Goal: Task Accomplishment & Management: Complete application form

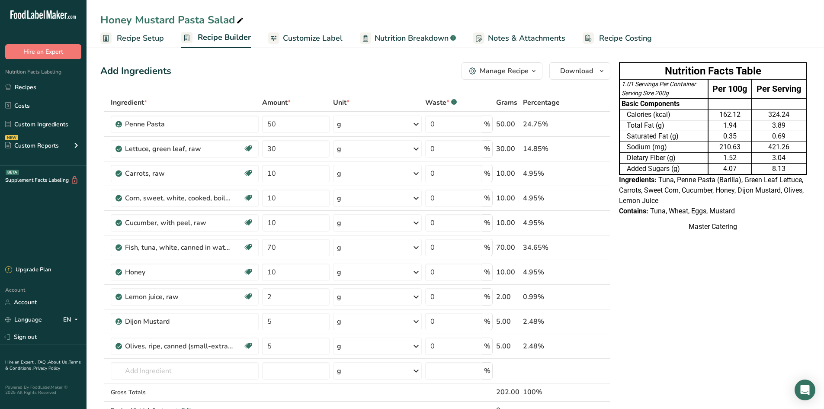
drag, startPoint x: 0, startPoint y: 0, endPoint x: 242, endPoint y: 63, distance: 250.1
click at [242, 63] on div "Add Ingredients Manage Recipe Delete Recipe Duplicate Recipe Scale Recipe Save …" at bounding box center [355, 70] width 510 height 17
drag, startPoint x: 603, startPoint y: 261, endPoint x: 629, endPoint y: 260, distance: 26.4
click at [609, 262] on td at bounding box center [604, 272] width 10 height 25
click at [297, 243] on input "70" at bounding box center [295, 247] width 67 height 17
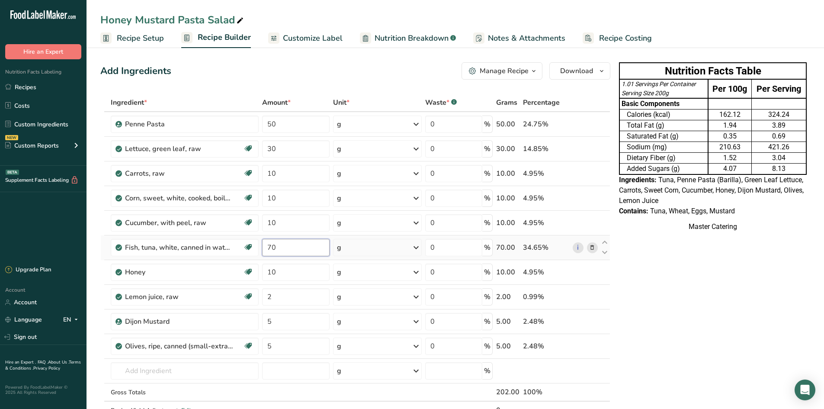
type input "7"
type input "30"
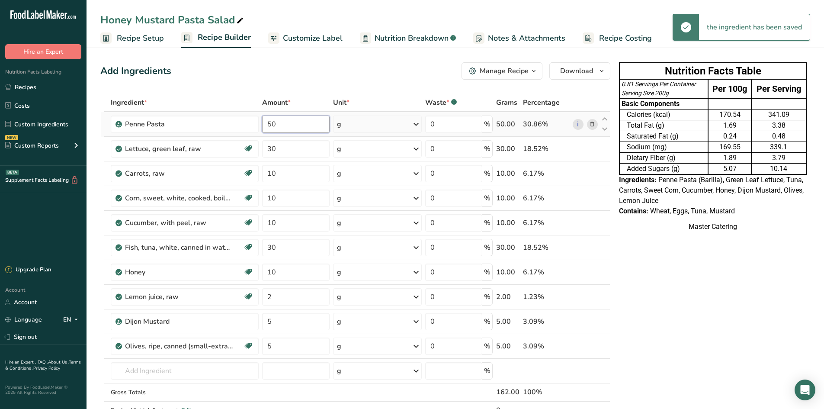
click at [307, 128] on input "50" at bounding box center [295, 123] width 67 height 17
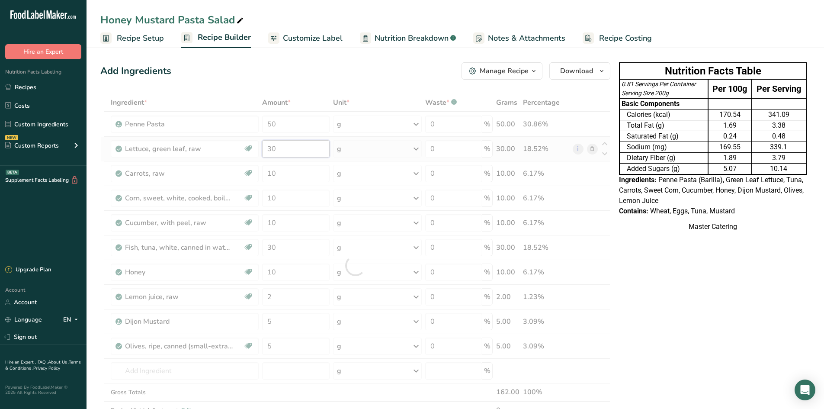
click at [301, 150] on div "Ingredient * Amount * Unit * Waste * .a-a{fill:#347362;}.b-a{fill:#fff;} Grams …" at bounding box center [355, 265] width 510 height 344
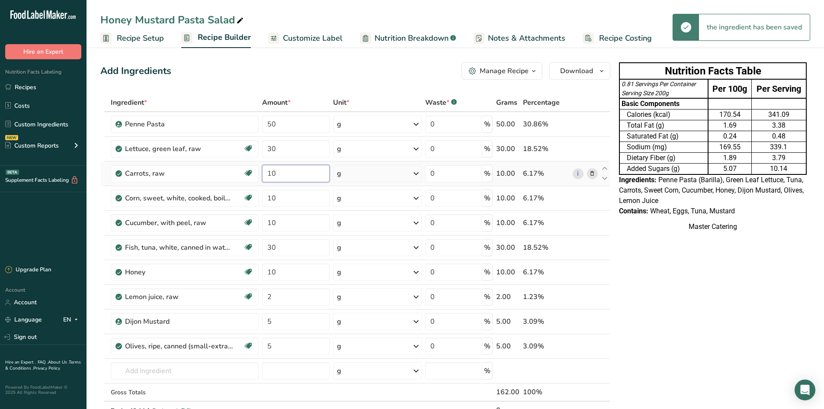
click at [302, 176] on div "Ingredient * Amount * Unit * Waste * .a-a{fill:#347362;}.b-a{fill:#fff;} Grams …" at bounding box center [355, 265] width 510 height 344
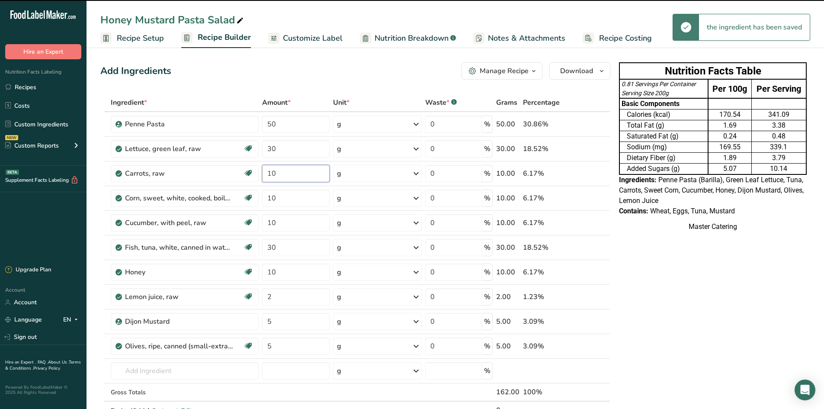
type input "1"
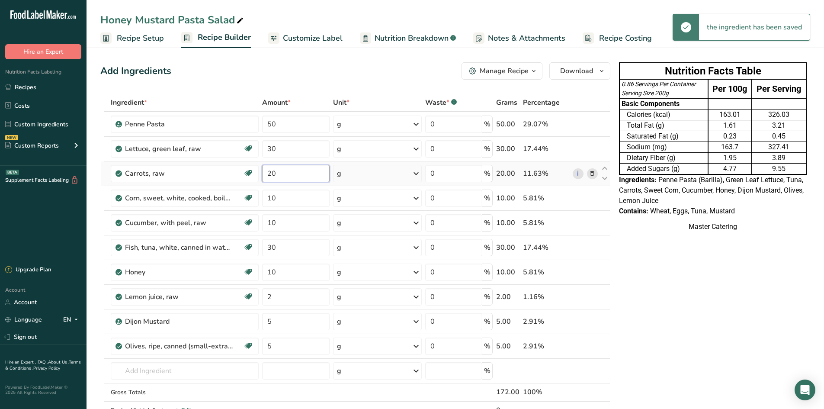
click at [303, 176] on input "20" at bounding box center [295, 173] width 67 height 17
type input "2"
type input "30"
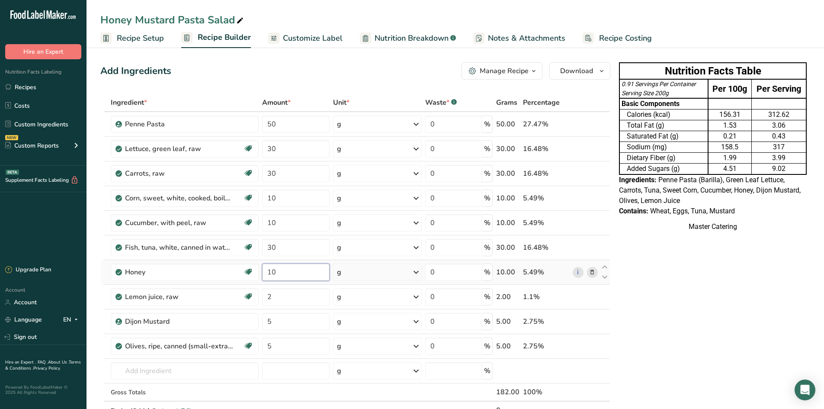
click at [289, 276] on input "10" at bounding box center [295, 271] width 67 height 17
type input "1"
type input "3"
click at [278, 277] on input "3" at bounding box center [295, 271] width 67 height 17
type input "2"
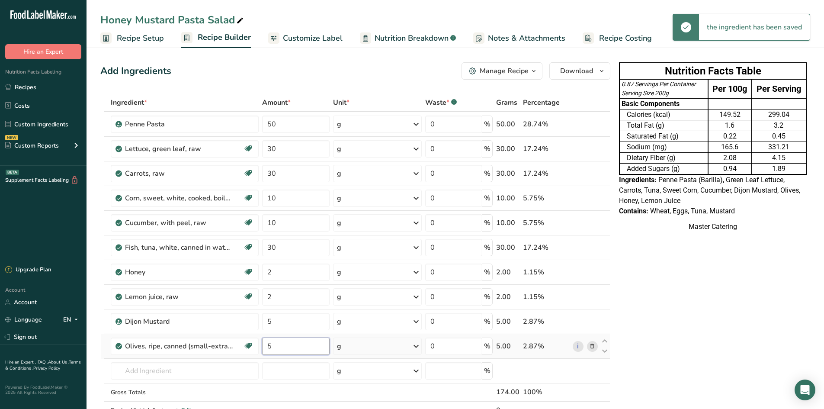
click at [285, 343] on input "5" at bounding box center [295, 345] width 67 height 17
type input "2"
click at [298, 344] on input "2" at bounding box center [295, 345] width 67 height 17
type input "3"
click at [301, 324] on input "5" at bounding box center [295, 321] width 67 height 17
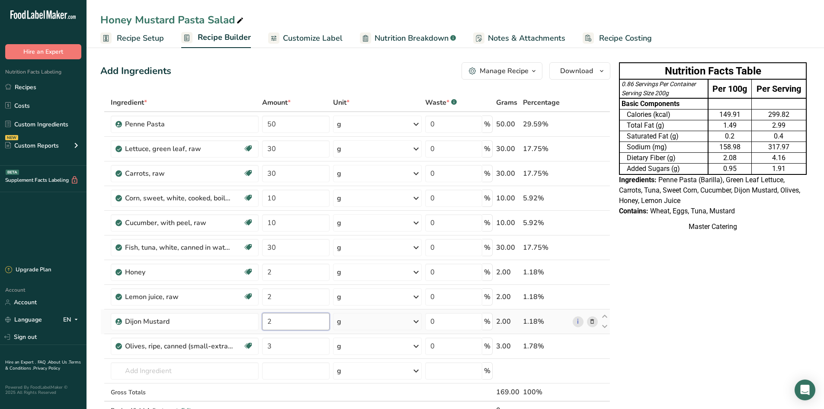
type input "2"
click at [670, 162] on td "Dietary Fiber (g)" at bounding box center [664, 158] width 90 height 11
click at [57, 88] on link "Recipes" at bounding box center [43, 87] width 86 height 16
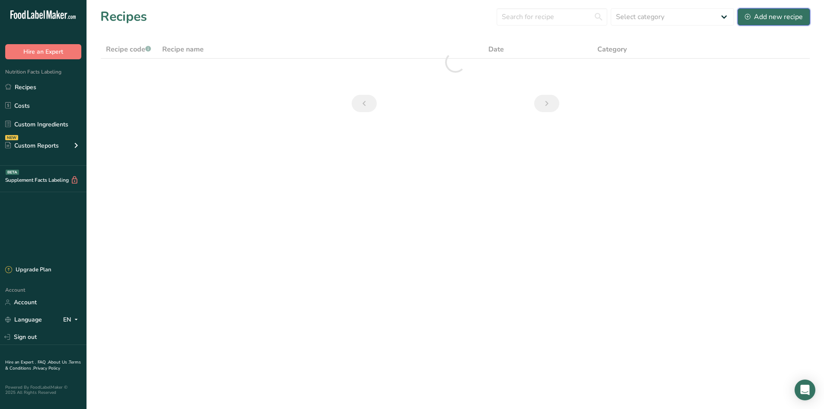
click at [756, 17] on div "Add new recipe" at bounding box center [774, 17] width 58 height 10
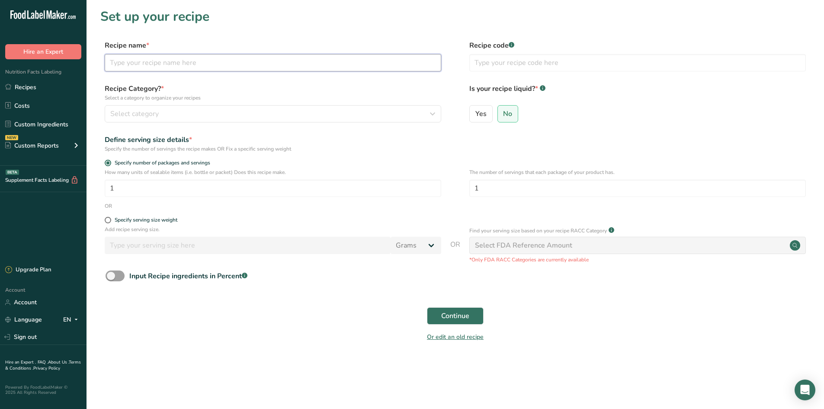
click at [166, 68] on input "text" at bounding box center [273, 62] width 336 height 17
type input "Halloumi Kale Salad"
click at [155, 219] on div "Specify serving size weight" at bounding box center [146, 220] width 63 height 6
click at [110, 219] on input "Specify serving size weight" at bounding box center [108, 220] width 6 height 6
radio input "true"
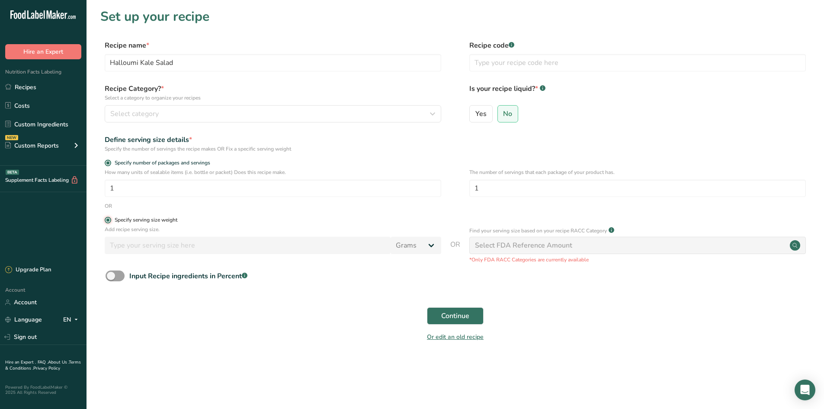
radio input "false"
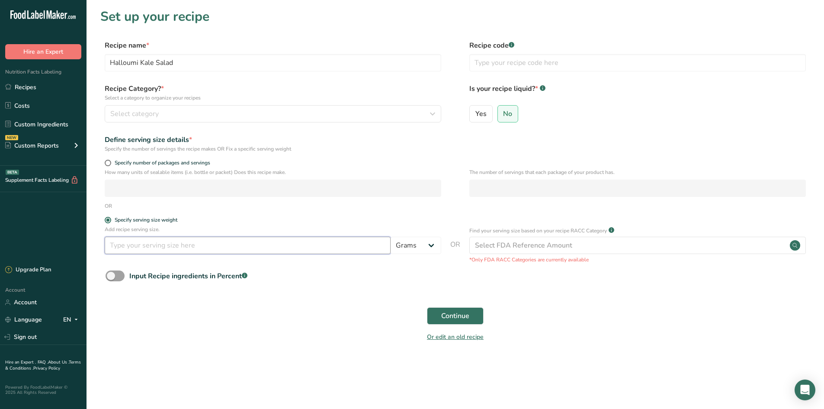
click at [156, 245] on input "number" at bounding box center [248, 245] width 286 height 17
type input "170"
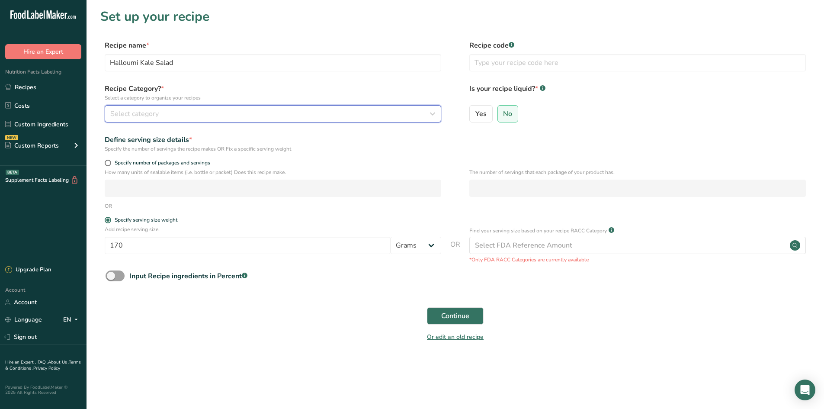
click at [210, 121] on button "Select category" at bounding box center [273, 113] width 336 height 17
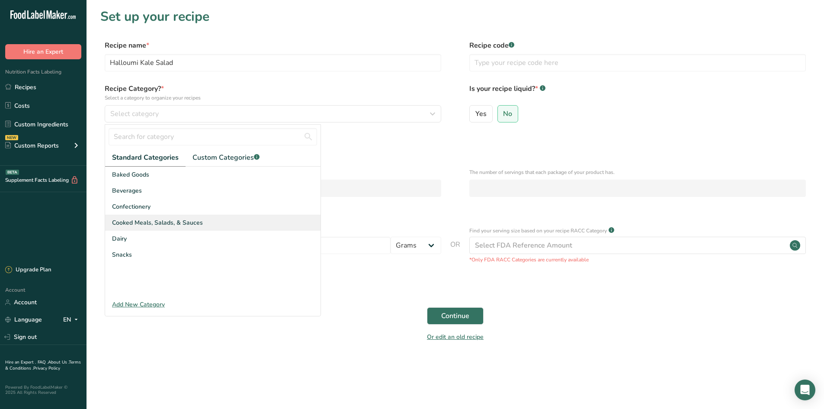
click at [195, 217] on div "Cooked Meals, Salads, & Sauces" at bounding box center [212, 222] width 215 height 16
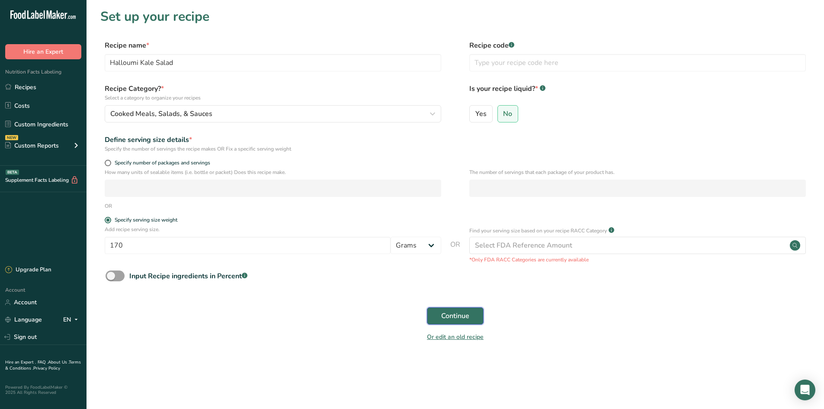
click at [444, 310] on button "Continue" at bounding box center [455, 315] width 57 height 17
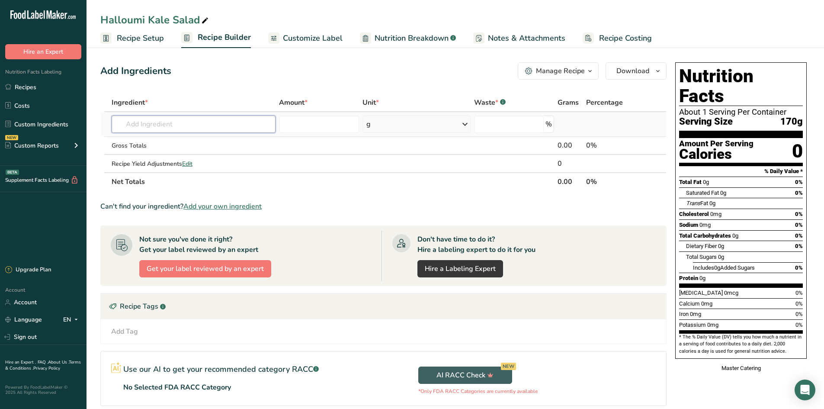
click at [164, 126] on input "text" at bounding box center [194, 123] width 164 height 17
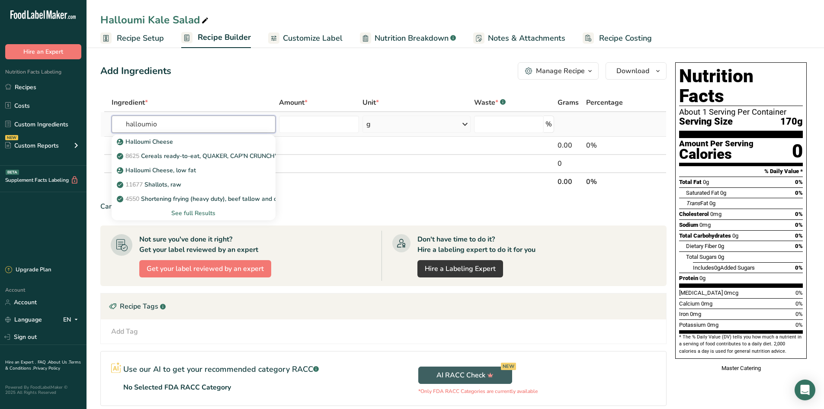
type input "halloumio"
click at [195, 209] on div "See full Results" at bounding box center [193, 212] width 150 height 9
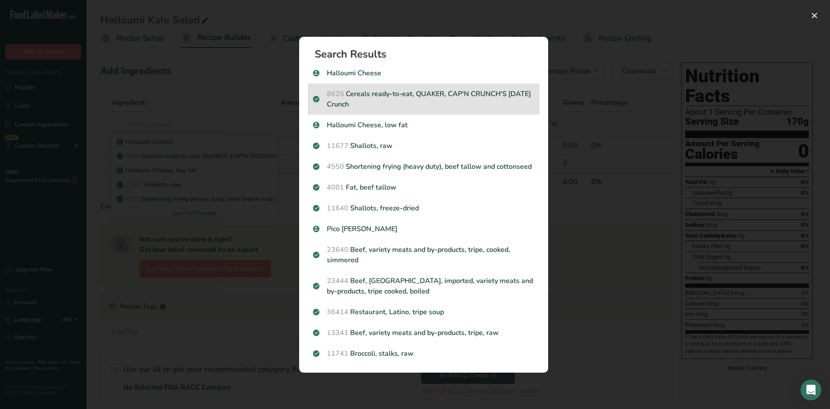
click at [400, 130] on div "Halloumi Cheese, low fat" at bounding box center [424, 125] width 232 height 21
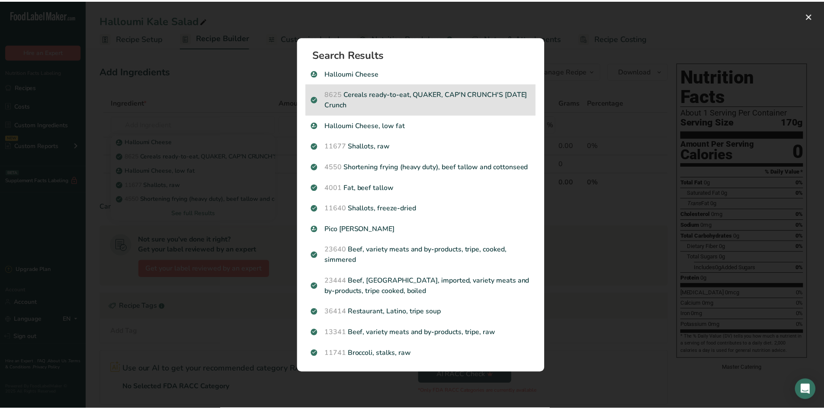
type input "0"
click at [167, 155] on td "Halloumi Cheese 8625 Cereals ready-to-eat, QUAKER, CAP'N CRUNCH'S [DATE] Crunch…" at bounding box center [194, 146] width 169 height 18
click at [170, 133] on input "text" at bounding box center [195, 123] width 166 height 17
type input "kale"
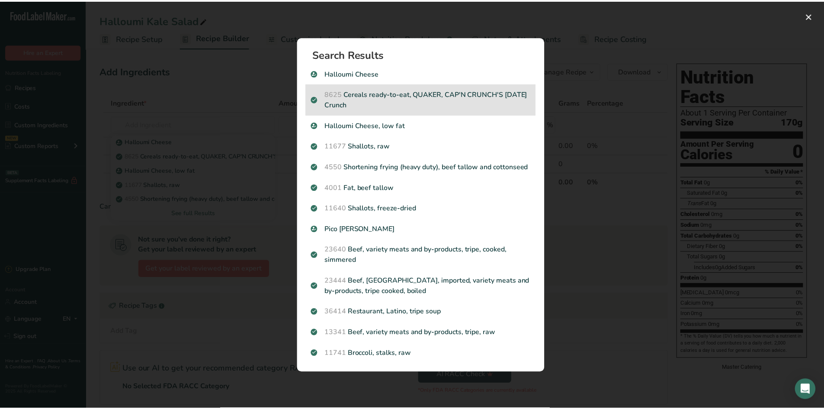
click div "11233 Kale, raw"
type input "Kale, raw"
type input "0"
click at [172, 133] on input "text" at bounding box center [195, 123] width 166 height 17
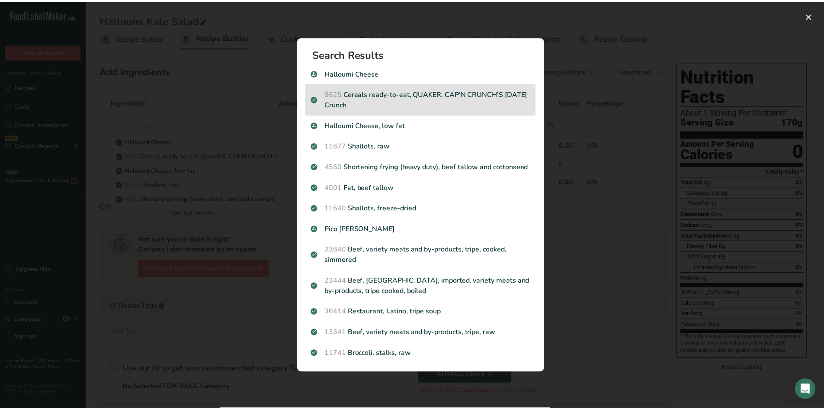
type input "g"
type input "lettuc"
click div "11253 Lettuce, green leaf, raw"
type input "Lettuce, green leaf, raw"
type input "0"
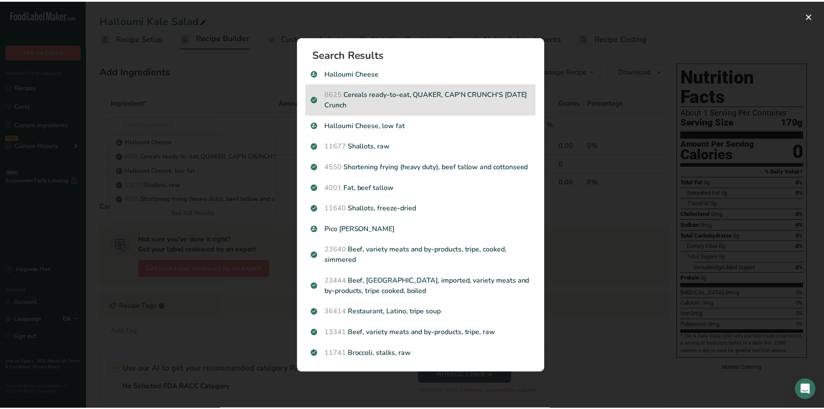
type input "0"
click at [163, 133] on input "text" at bounding box center [195, 123] width 166 height 17
type input "cucm"
click div "11205 Cucumber, with peel, raw"
type input "Cucumber, with peel, raw"
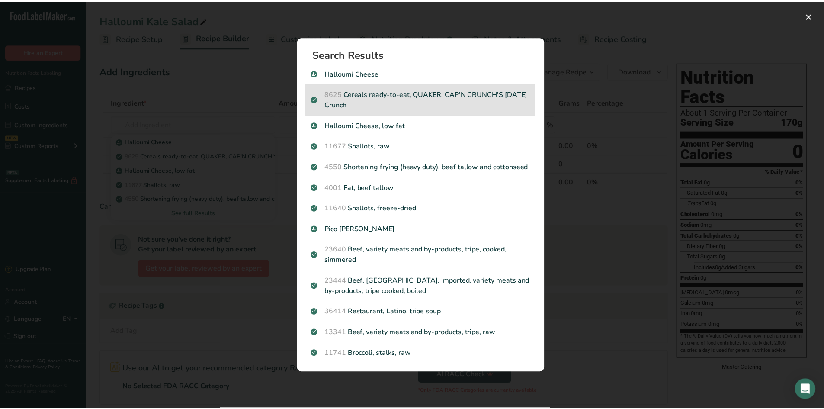
type input "0"
click at [196, 133] on input "text" at bounding box center [195, 123] width 166 height 17
type input "tomat"
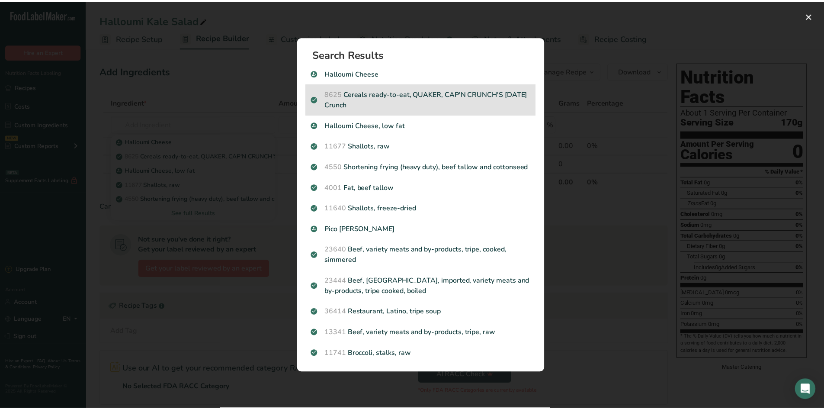
click at [192, 217] on div "See full Results" at bounding box center [194, 212] width 152 height 9
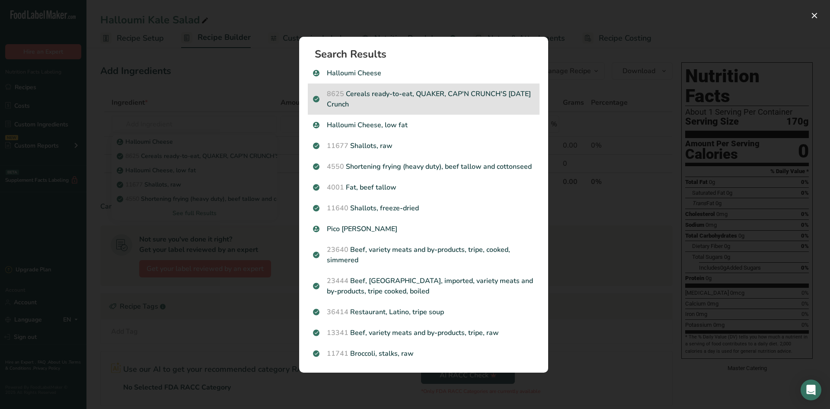
click at [433, 239] on div "Cherry Tomato" at bounding box center [424, 254] width 232 height 31
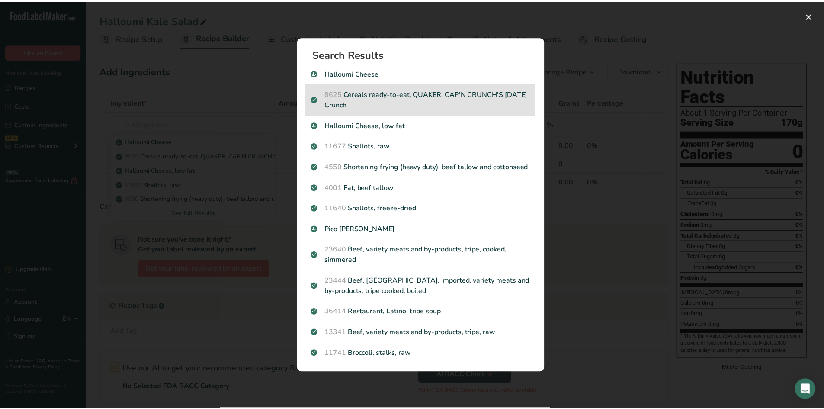
type input "0"
click at [218, 133] on input "text" at bounding box center [195, 123] width 166 height 17
type input "carrot"
click div "11124 [GEOGRAPHIC_DATA], raw"
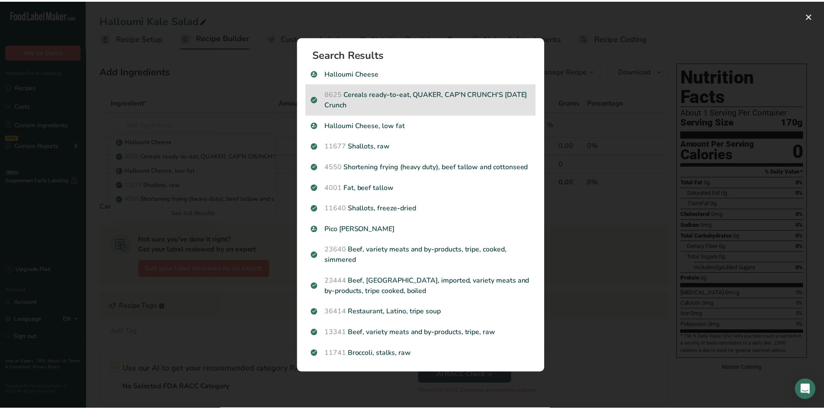
type input "Carrots, raw"
type input "0"
click at [182, 133] on input "text" at bounding box center [195, 123] width 166 height 17
type input "lime"
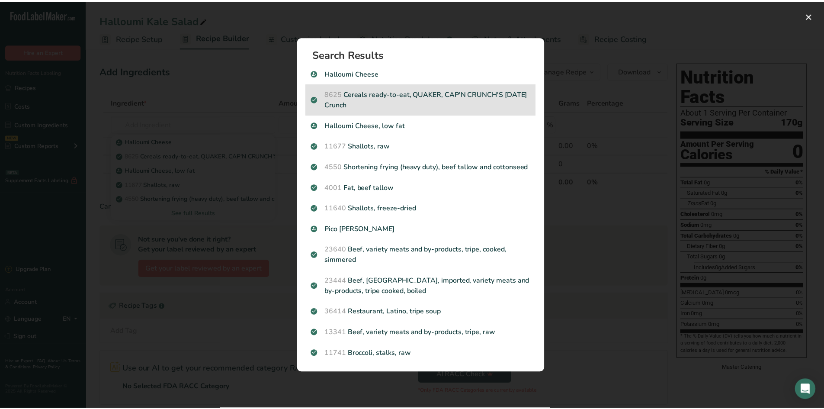
click div "9160 Lime juice, raw"
type input "Lime juice, raw"
type input "0"
click div "Lime juice, raw"
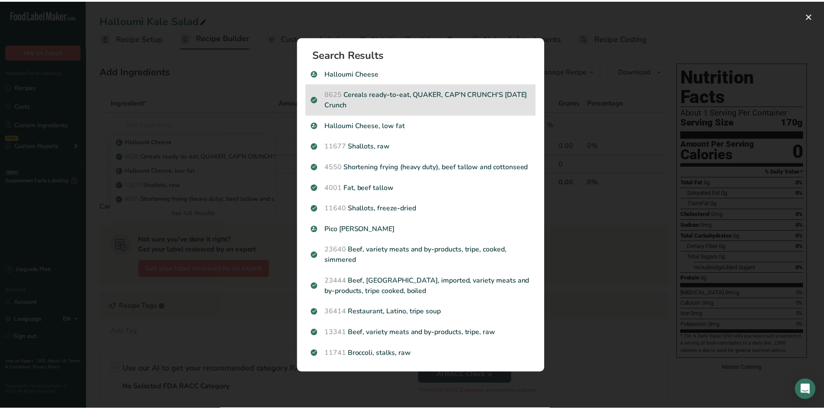
click div "Lime juice, raw"
click icon
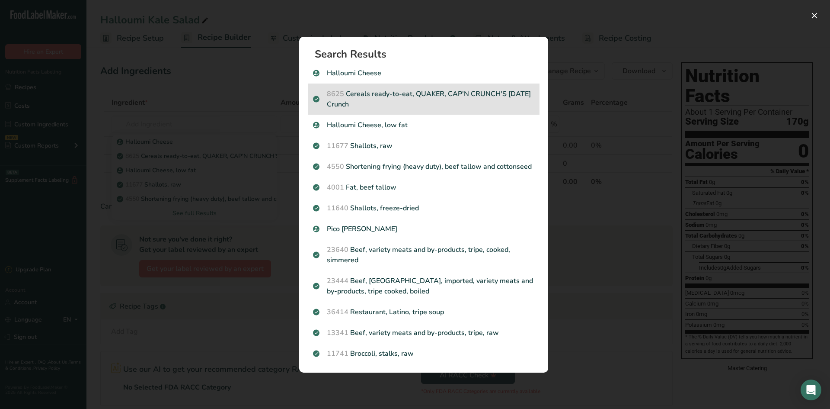
click span "Delete"
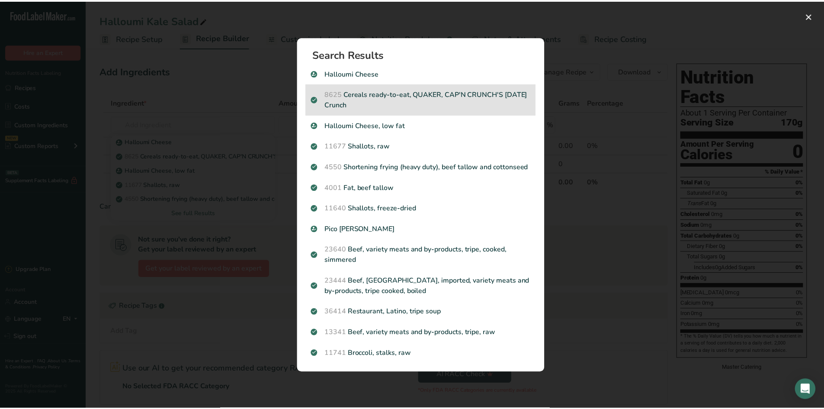
click at [182, 133] on input "text" at bounding box center [195, 123] width 166 height 17
type input "lemon"
click div "9150 Lemons, raw, without peel"
type input "Lemons, raw, without peel"
type input "0"
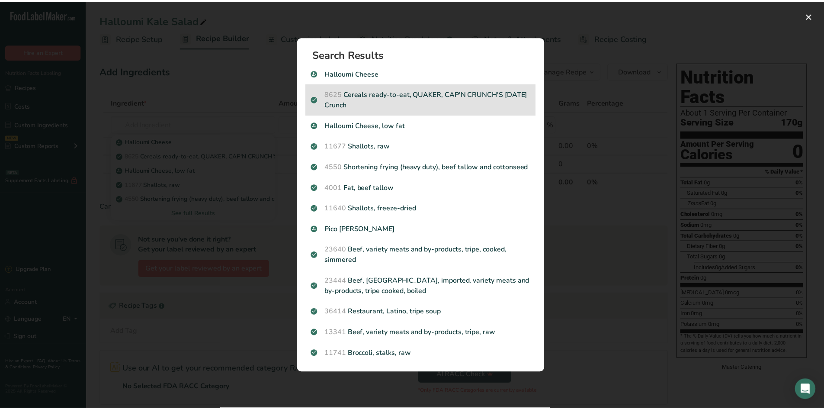
type input "0"
click at [182, 133] on input "text" at bounding box center [195, 123] width 166 height 17
type input "balsa"
click p "2069 Vinegar, balsamic"
type input "Vinegar, balsamic"
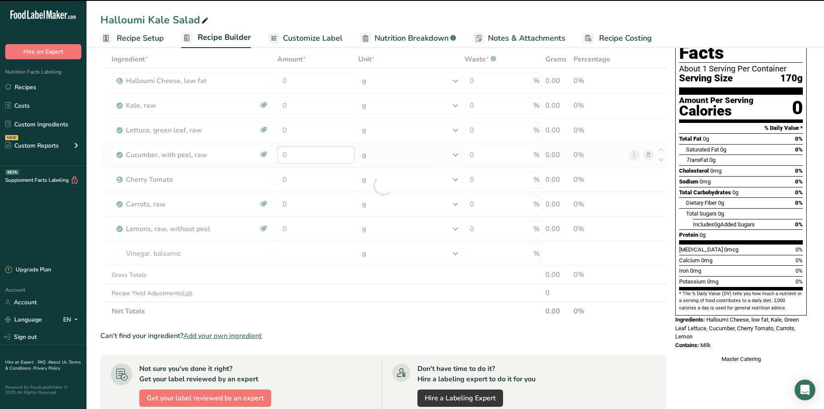
type input "0"
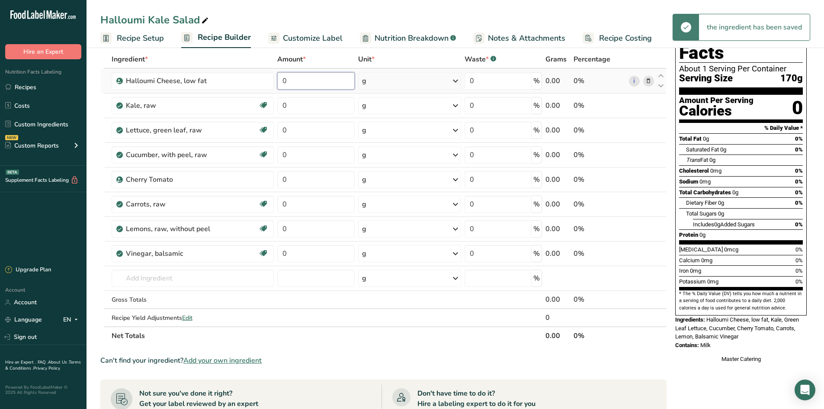
click at [307, 79] on input "0" at bounding box center [315, 80] width 77 height 17
type input "30"
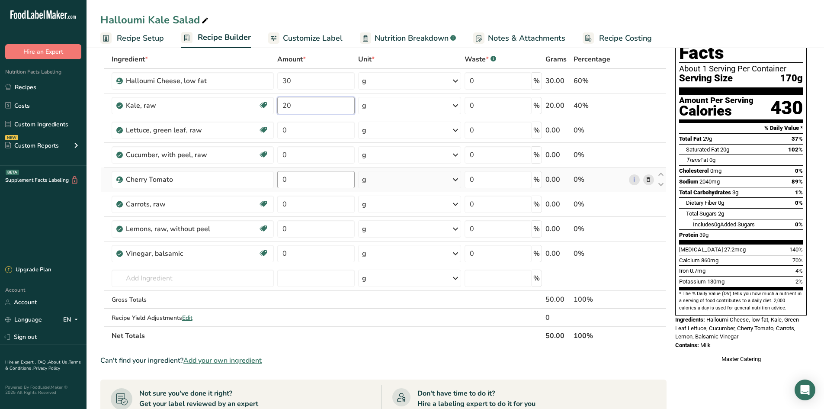
type input "20"
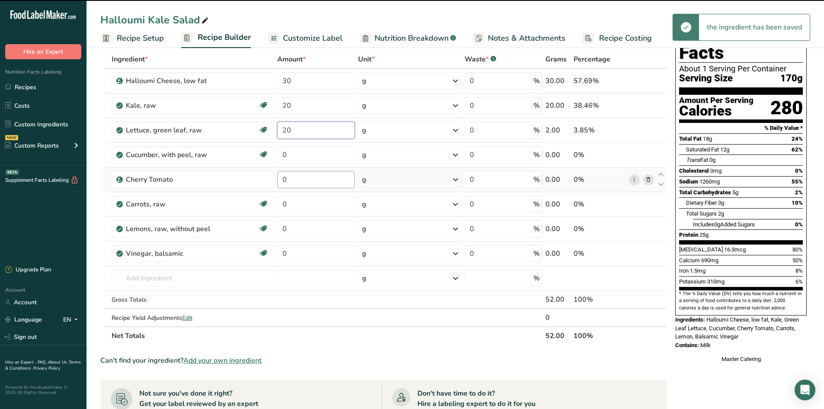
type input "20"
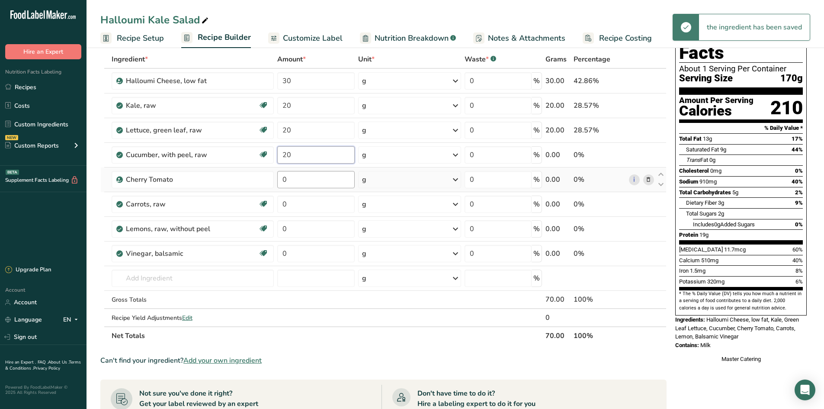
type input "20"
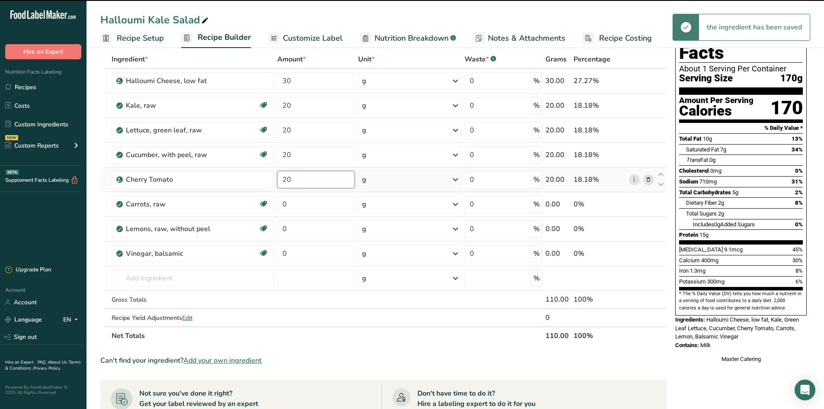
type input "20"
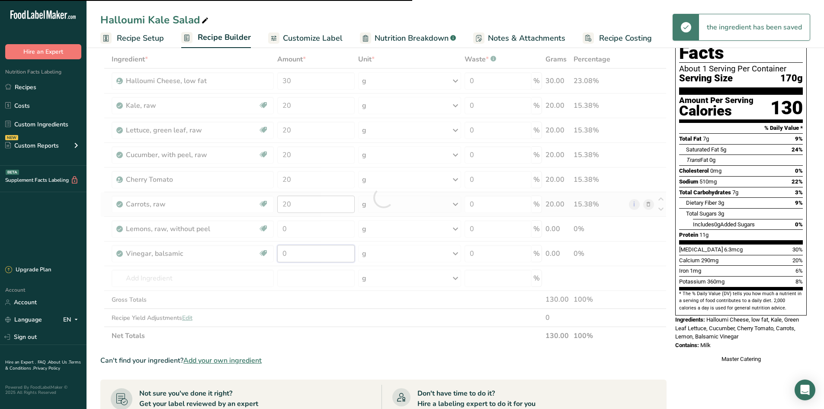
type input "0"
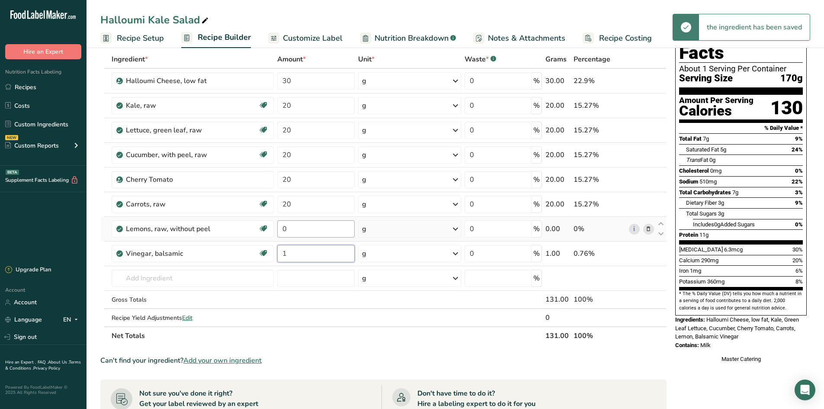
type input "1"
click at [310, 225] on div "Ingredient * Amount * Unit * Waste * .a-a{fill:#347362;}.b-a{fill:#fff;} Grams …" at bounding box center [383, 197] width 566 height 294
type input "2"
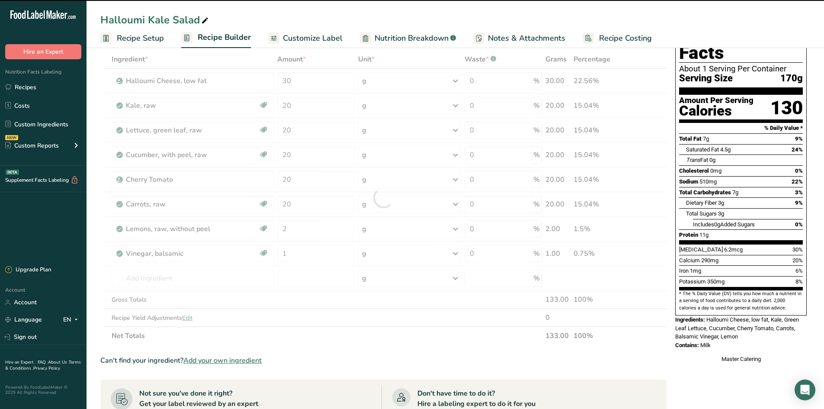
click at [313, 44] on link "Customize Label" at bounding box center [305, 38] width 74 height 19
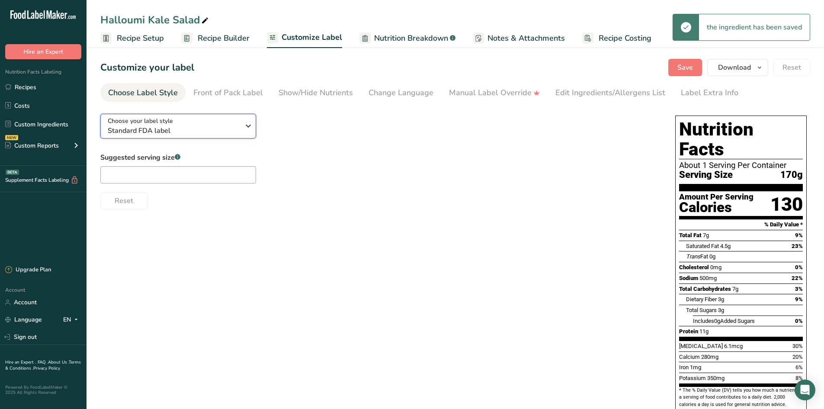
drag, startPoint x: 230, startPoint y: 130, endPoint x: 226, endPoint y: 140, distance: 11.2
click at [230, 129] on span "Standard FDA label" at bounding box center [174, 130] width 132 height 10
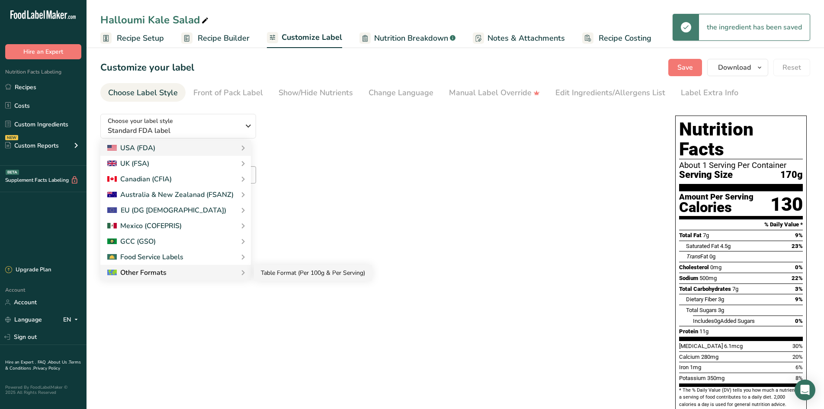
click at [273, 276] on link "Table Format (Per 100g & Per Serving)" at bounding box center [313, 273] width 118 height 16
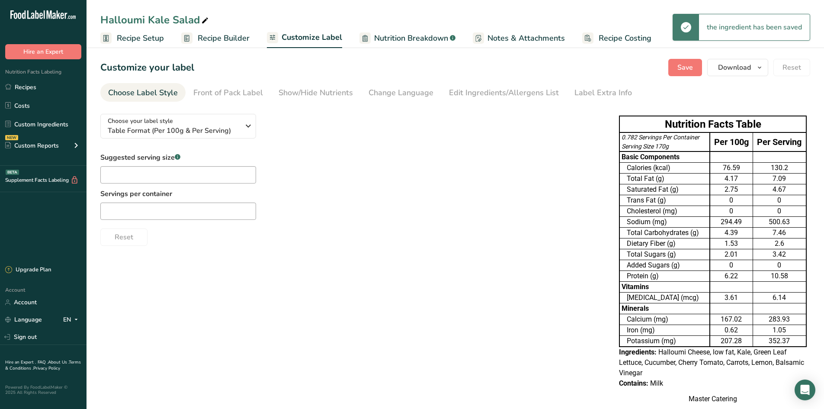
drag, startPoint x: 250, startPoint y: 95, endPoint x: 233, endPoint y: 115, distance: 26.7
click at [250, 95] on div "Front of Pack Label" at bounding box center [228, 93] width 70 height 12
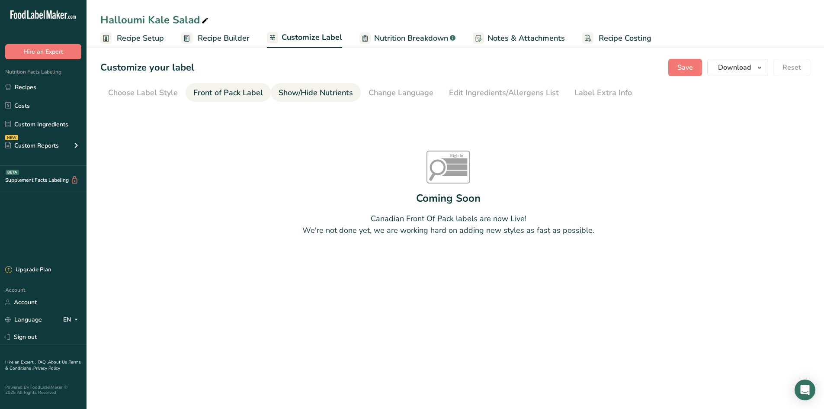
click at [294, 96] on div "Show/Hide Nutrients" at bounding box center [315, 93] width 74 height 12
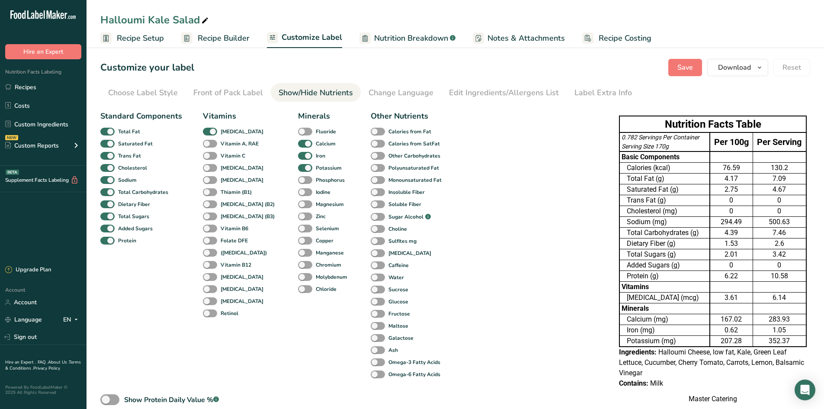
drag, startPoint x: 206, startPoint y: 134, endPoint x: 237, endPoint y: 138, distance: 30.5
click at [207, 134] on span at bounding box center [210, 132] width 14 height 8
click at [207, 134] on input "[MEDICAL_DATA]" at bounding box center [206, 131] width 6 height 6
checkbox input "false"
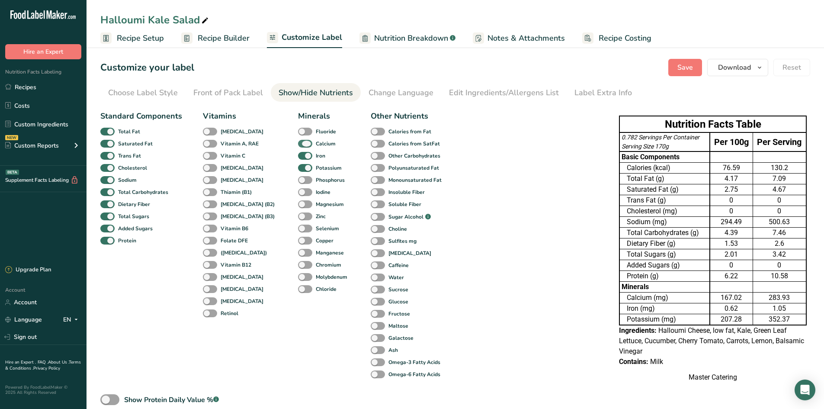
click at [298, 146] on span at bounding box center [305, 144] width 14 height 8
click at [298, 146] on input "Calcium" at bounding box center [301, 144] width 6 height 6
checkbox input "false"
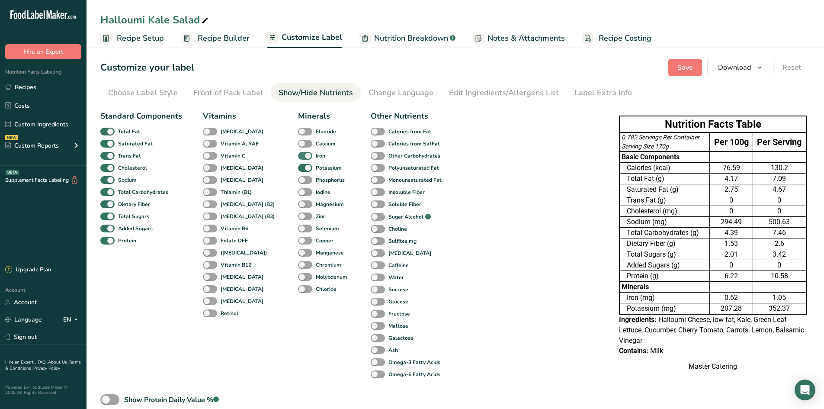
click at [298, 158] on span at bounding box center [305, 156] width 14 height 8
click at [298, 158] on input "Iron" at bounding box center [301, 156] width 6 height 6
checkbox input "false"
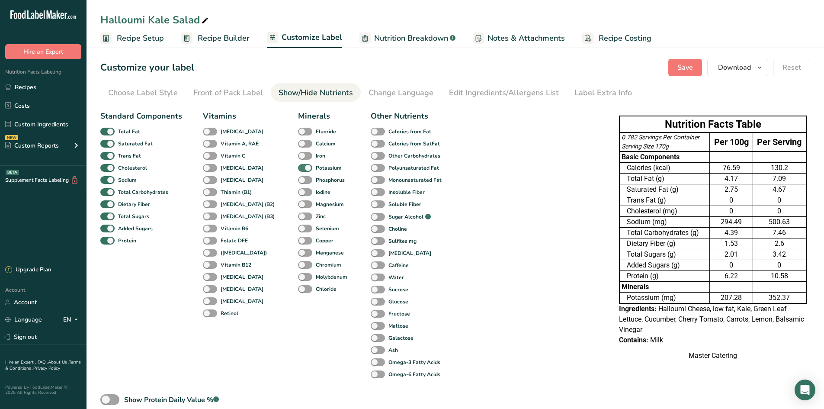
click at [298, 170] on span at bounding box center [305, 168] width 14 height 8
click at [298, 170] on input "Potassium" at bounding box center [301, 168] width 6 height 6
checkbox input "false"
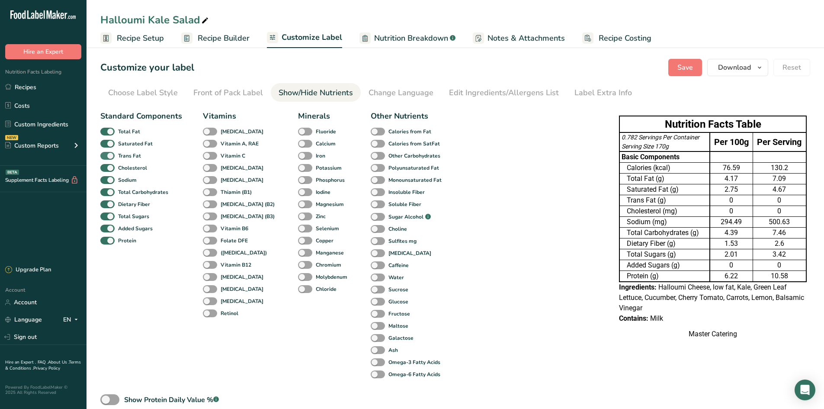
click at [111, 160] on label "Trans Fat" at bounding box center [120, 156] width 41 height 8
click at [106, 158] on input "Trans Fat" at bounding box center [103, 156] width 6 height 6
checkbox input "false"
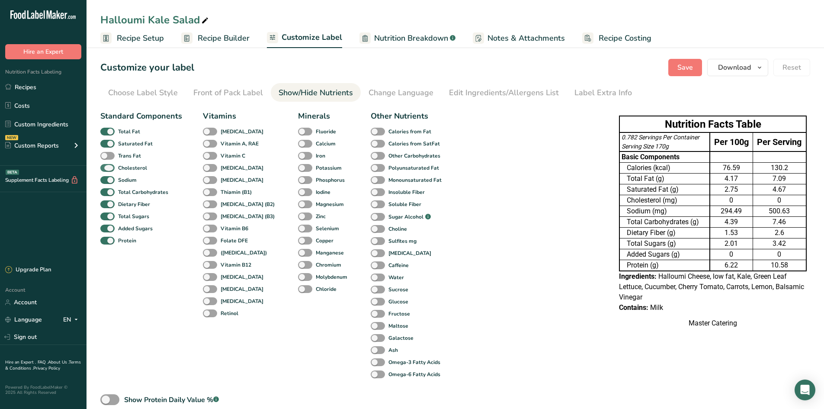
click at [109, 169] on span at bounding box center [107, 168] width 14 height 8
click at [106, 169] on input "Cholesterol" at bounding box center [103, 168] width 6 height 6
checkbox input "false"
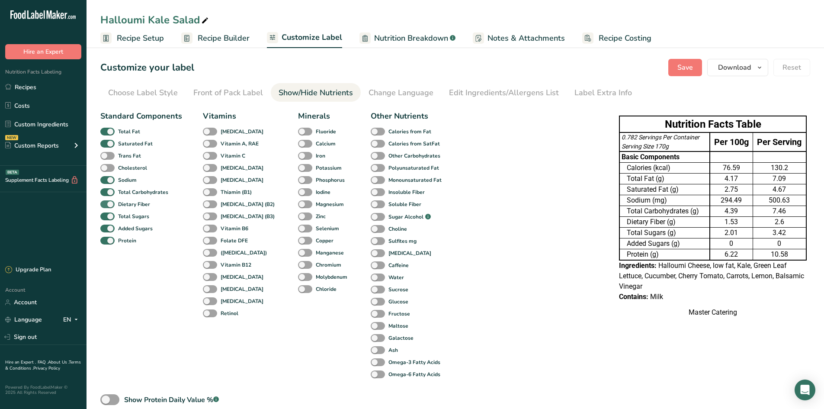
click at [108, 202] on span at bounding box center [107, 204] width 14 height 8
click at [106, 202] on input "Dietary Fiber" at bounding box center [103, 204] width 6 height 6
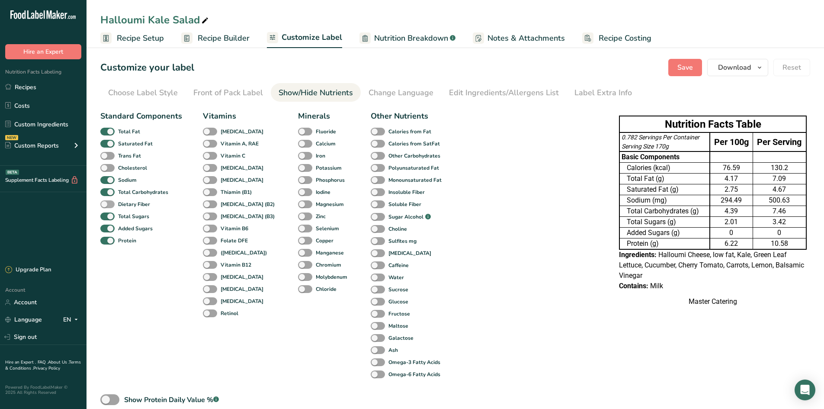
click at [110, 201] on span at bounding box center [107, 204] width 14 height 8
click at [106, 201] on input "Dietary Fiber" at bounding box center [103, 204] width 6 height 6
checkbox input "true"
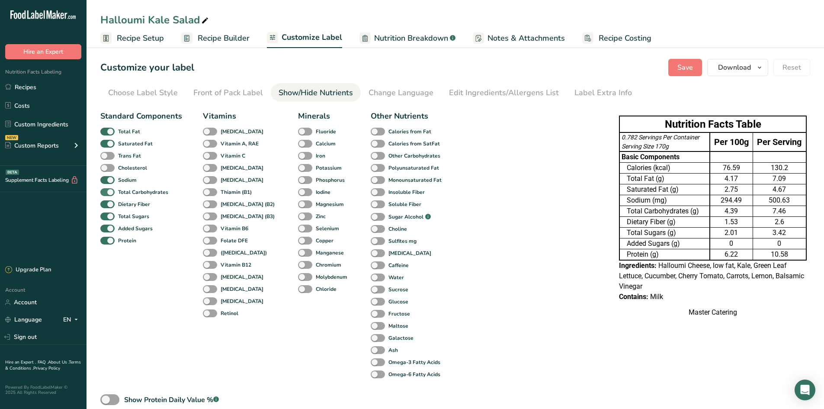
click at [112, 193] on span at bounding box center [107, 192] width 14 height 8
click at [106, 193] on input "Total Carbohydrates" at bounding box center [103, 192] width 6 height 6
checkbox input "false"
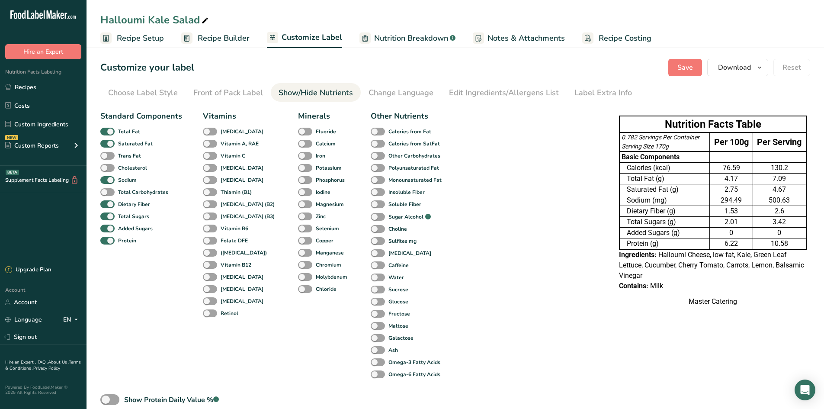
click at [108, 228] on span at bounding box center [107, 228] width 14 height 8
click at [106, 228] on input "Added Sugars" at bounding box center [103, 228] width 6 height 6
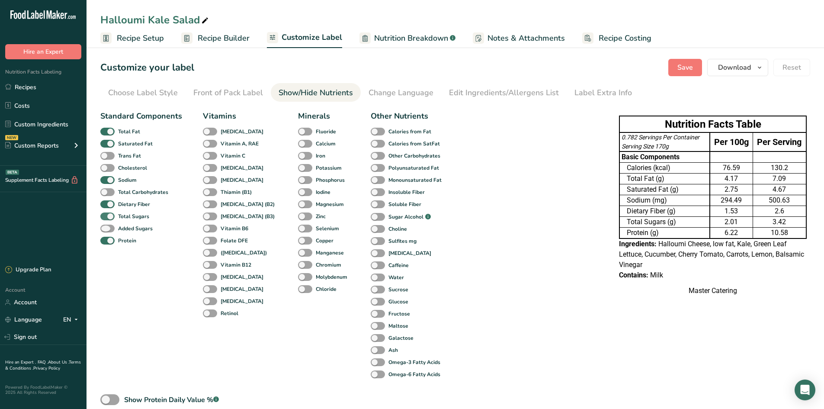
drag, startPoint x: 108, startPoint y: 230, endPoint x: 110, endPoint y: 217, distance: 12.4
click at [108, 229] on span at bounding box center [107, 228] width 14 height 8
click at [106, 229] on input "Added Sugars" at bounding box center [103, 228] width 6 height 6
checkbox input "true"
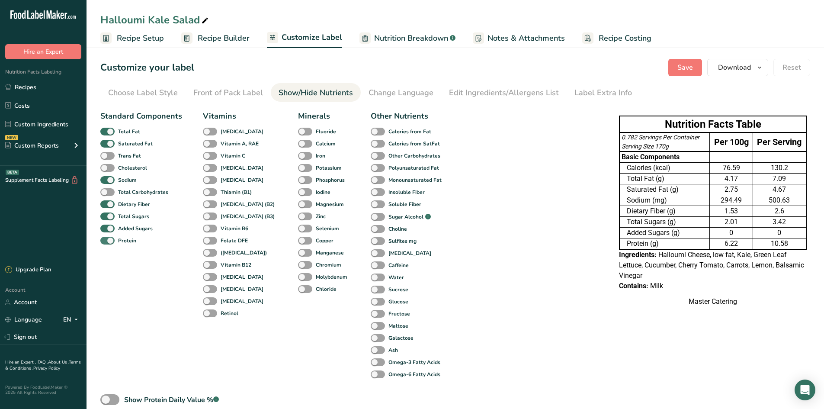
drag, startPoint x: 112, startPoint y: 215, endPoint x: 114, endPoint y: 237, distance: 21.7
click at [112, 216] on span at bounding box center [107, 216] width 14 height 8
click at [106, 216] on input "Total Sugars" at bounding box center [103, 216] width 6 height 6
checkbox input "false"
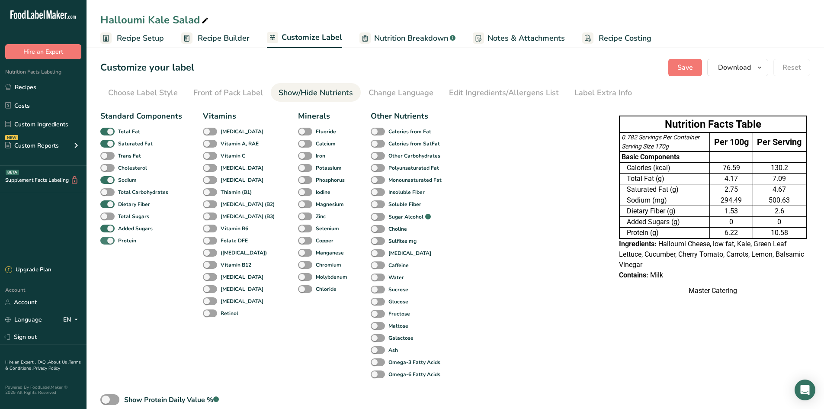
click at [110, 239] on span at bounding box center [107, 241] width 14 height 8
click at [106, 239] on input "Protein" at bounding box center [103, 240] width 6 height 6
checkbox input "false"
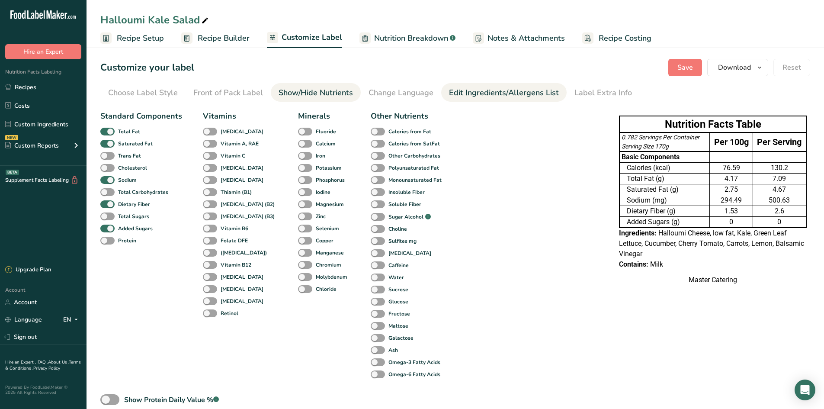
click at [544, 96] on div "Edit Ingredients/Allergens List" at bounding box center [504, 93] width 110 height 12
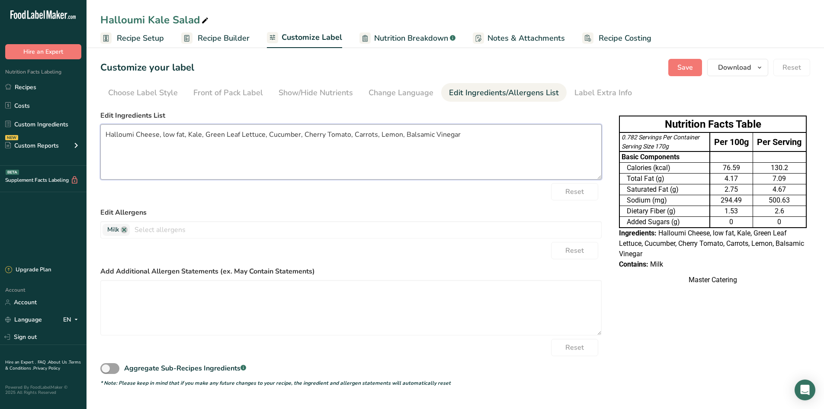
click at [322, 138] on textarea "Halloumi Cheese, low fat, Kale, Green Leaf Lettuce, Cucumber, Cherry Tomato, Ca…" at bounding box center [350, 151] width 501 height 55
click at [183, 133] on textarea "Halloumi Cheese, low fat, Kale, Green Leaf Lettuce, Cucumber, Tomato, Carrots, …" at bounding box center [350, 151] width 501 height 55
click at [687, 76] on button "Save" at bounding box center [685, 67] width 34 height 17
click at [213, 139] on textarea "Halloumi Cheese, Kale, Green Leaf Lettuce, Cucumber, Tomato, Carrots, Lemon, Ba…" at bounding box center [350, 151] width 501 height 55
type textarea "Halloumi Cheese, Kale, Lettuce, Cucumber, Tomato, Carrots, [GEOGRAPHIC_DATA], B…"
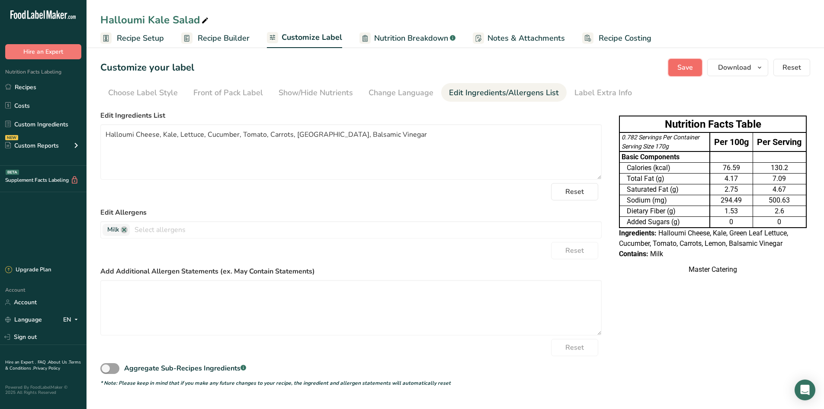
click at [686, 69] on span "Save" at bounding box center [685, 67] width 16 height 10
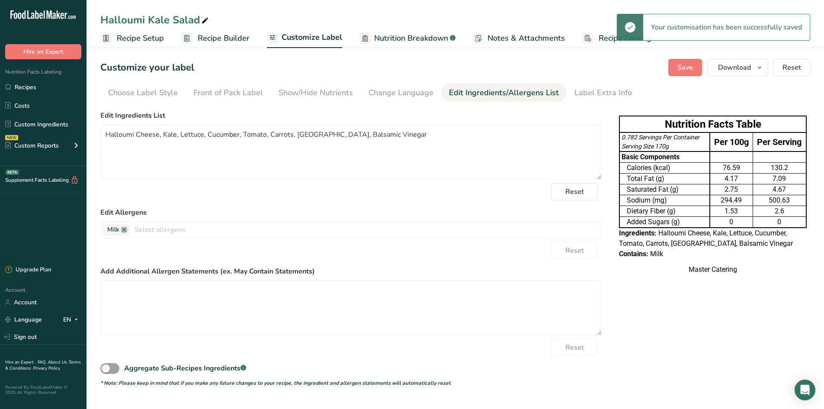
click at [130, 41] on span "Recipe Setup" at bounding box center [140, 38] width 47 height 12
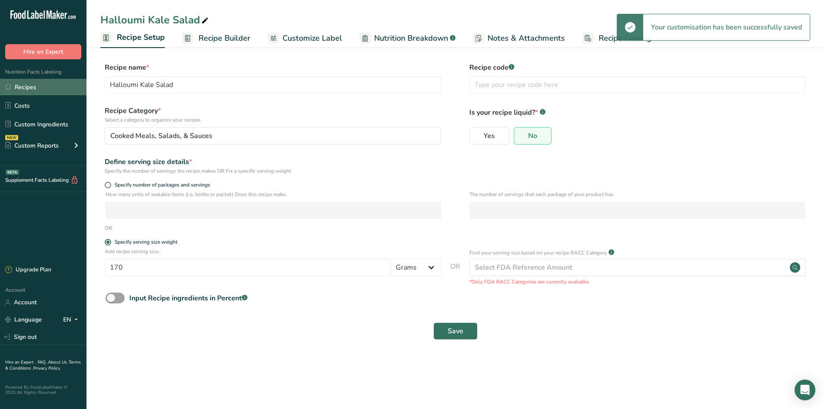
click at [44, 89] on link "Recipes" at bounding box center [43, 87] width 86 height 16
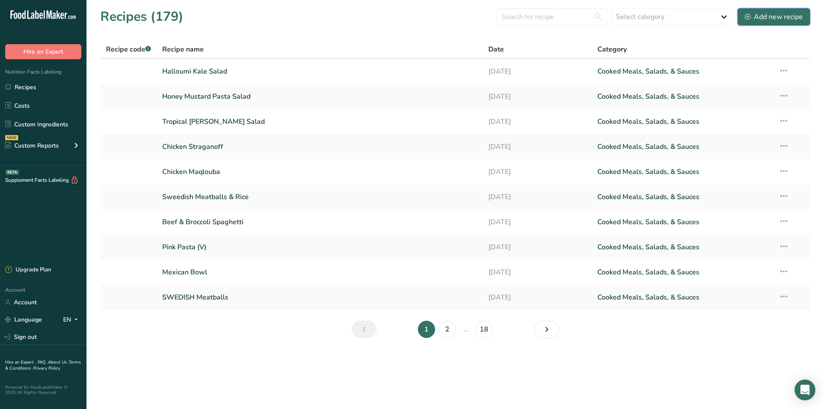
click at [744, 19] on button "Add new recipe" at bounding box center [773, 16] width 73 height 17
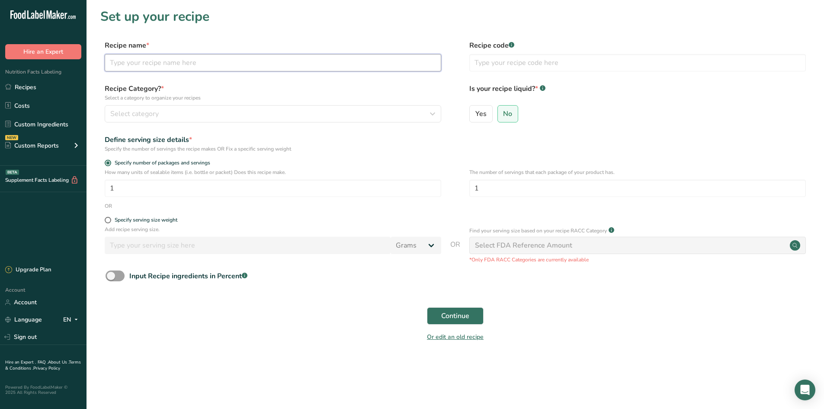
click at [176, 62] on input "text" at bounding box center [273, 62] width 336 height 17
type input "Fatoosh & Shish Tawook Salad"
click at [139, 189] on input "1" at bounding box center [273, 187] width 336 height 17
click at [117, 277] on span at bounding box center [115, 275] width 19 height 11
click at [111, 277] on input "Input Recipe ingredients in Percent .a-a{fill:#347362;}.b-a{fill:#fff;}" at bounding box center [109, 276] width 6 height 6
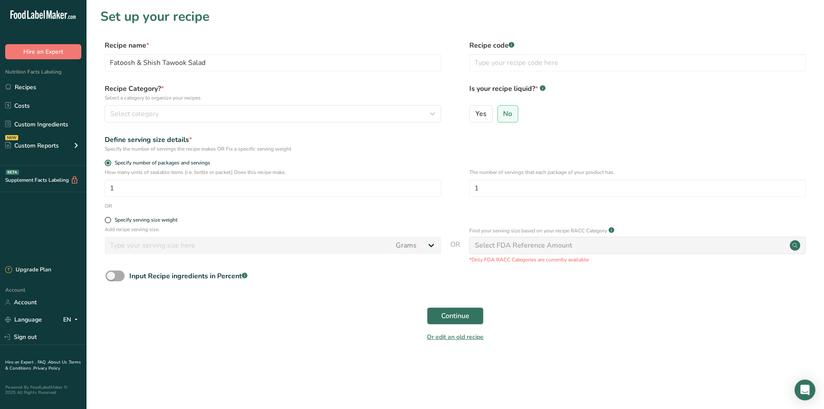
checkbox input "true"
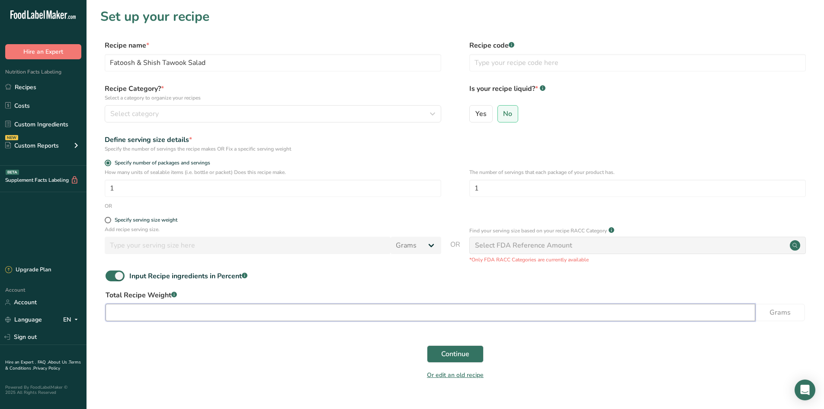
click at [179, 314] on input "number" at bounding box center [430, 312] width 649 height 17
click at [169, 187] on input "1" at bounding box center [273, 187] width 336 height 17
click at [262, 304] on input "number" at bounding box center [430, 312] width 649 height 17
type input "200"
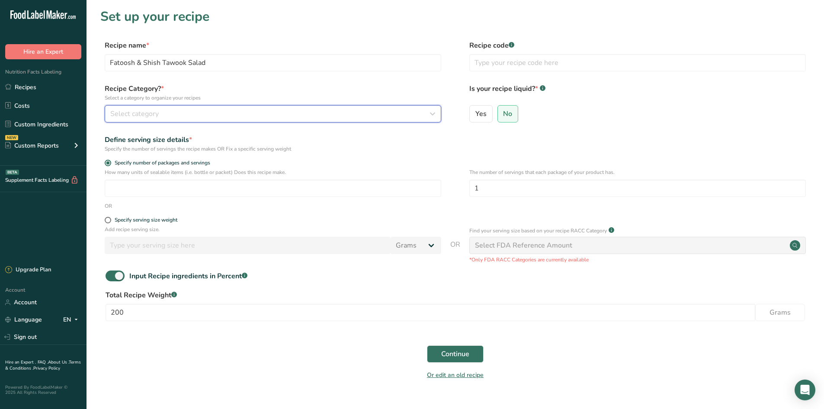
click at [361, 118] on div "Select category" at bounding box center [270, 114] width 320 height 10
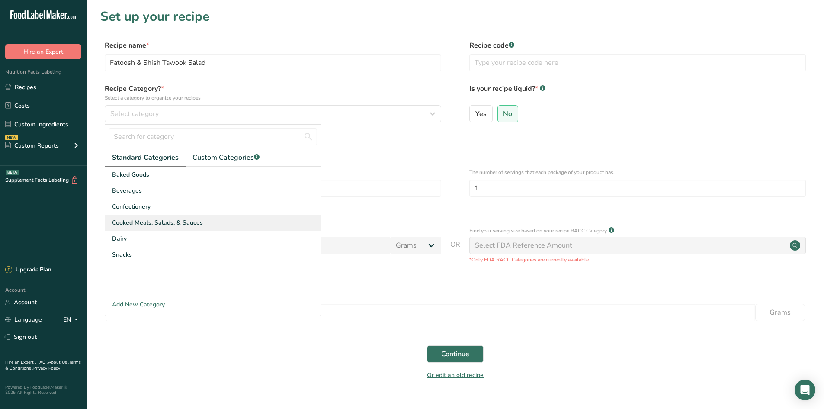
click at [160, 217] on div "Cooked Meals, Salads, & Sauces" at bounding box center [212, 222] width 215 height 16
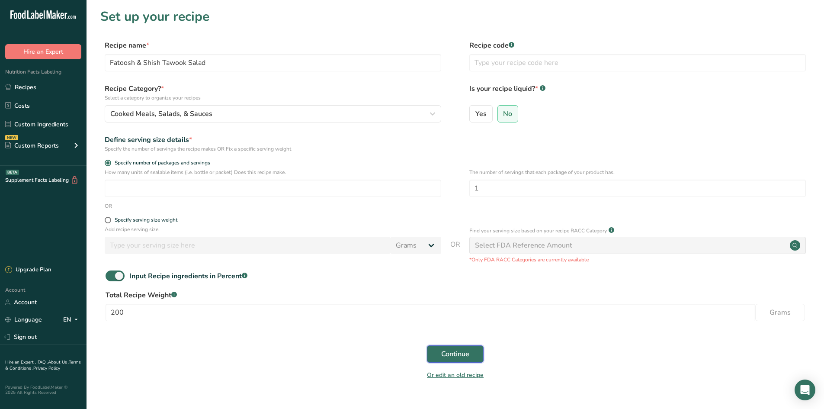
click at [456, 359] on button "Continue" at bounding box center [455, 353] width 57 height 17
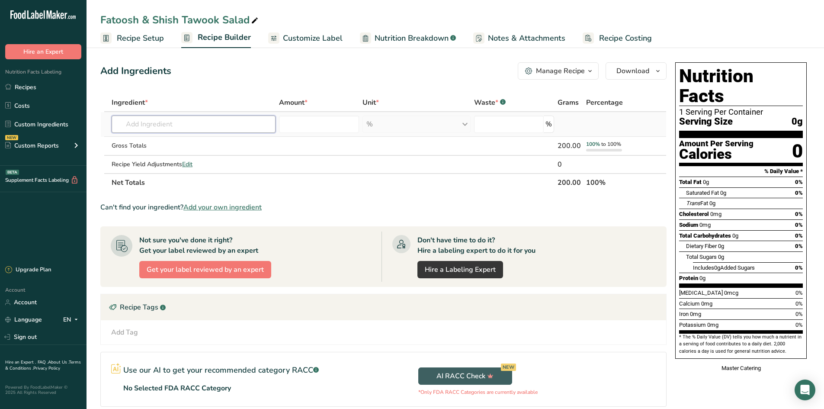
click at [180, 121] on input "text" at bounding box center [194, 123] width 164 height 17
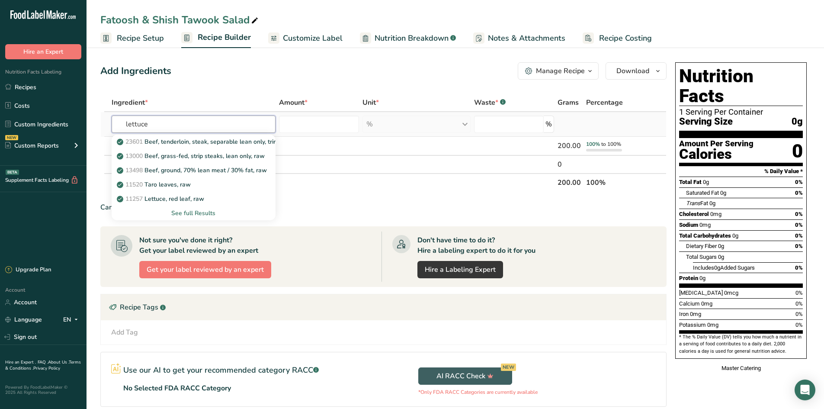
type input "lettuce"
click at [202, 213] on div "See full Results" at bounding box center [193, 212] width 150 height 9
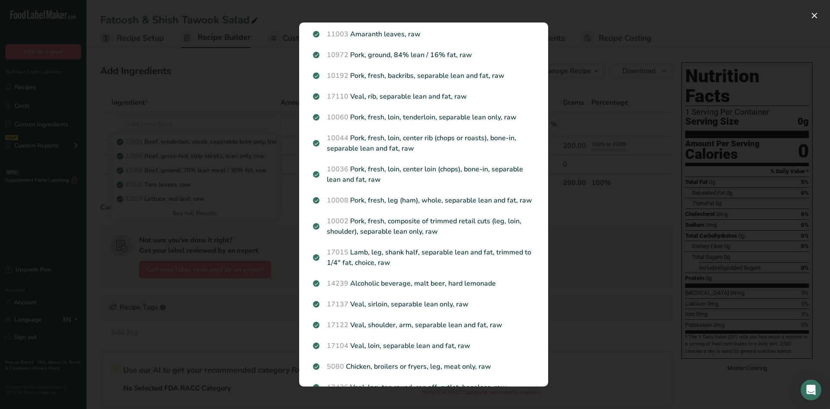
scroll to position [173, 0]
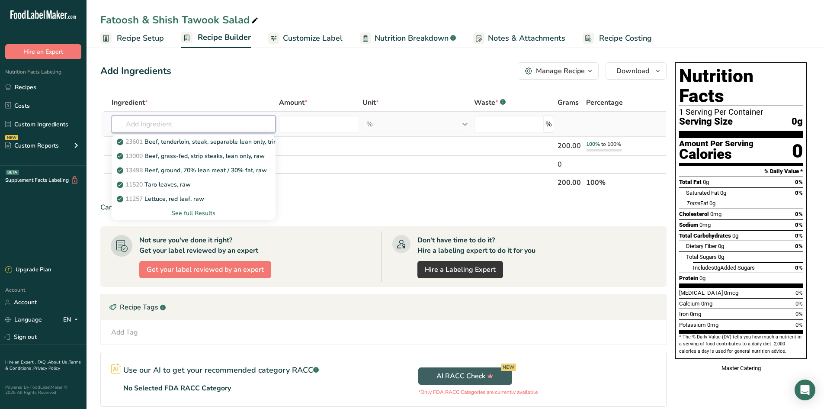
click at [209, 128] on input "text" at bounding box center [194, 123] width 164 height 17
type input "lettuce"
click at [205, 212] on div "See full Results" at bounding box center [193, 212] width 150 height 9
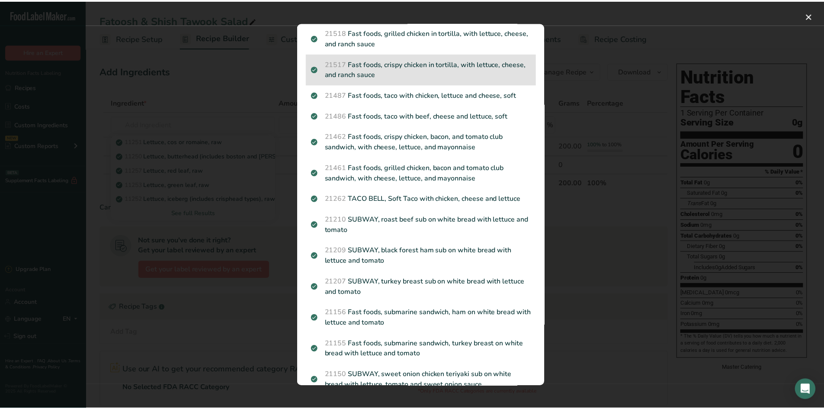
scroll to position [0, 0]
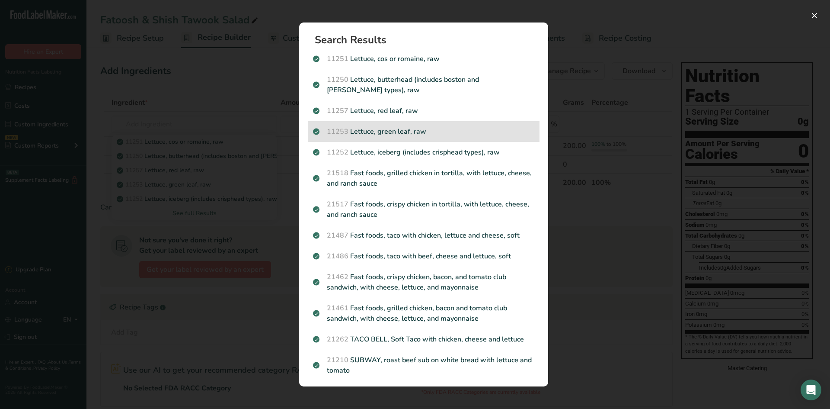
click at [390, 135] on p "11253 Lettuce, green leaf, raw" at bounding box center [423, 131] width 221 height 10
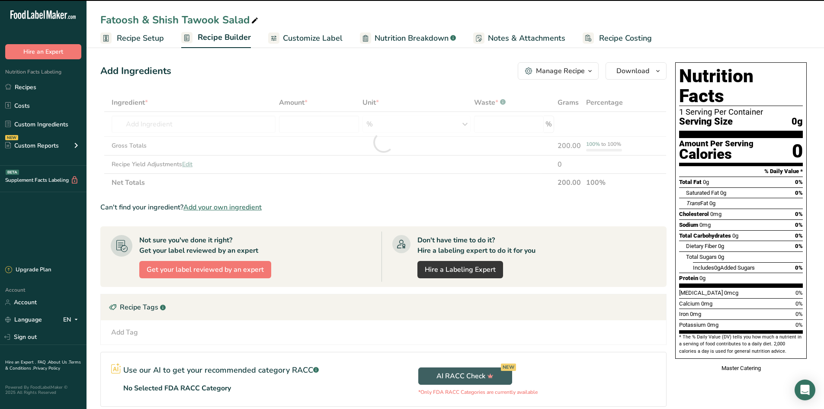
type input "0"
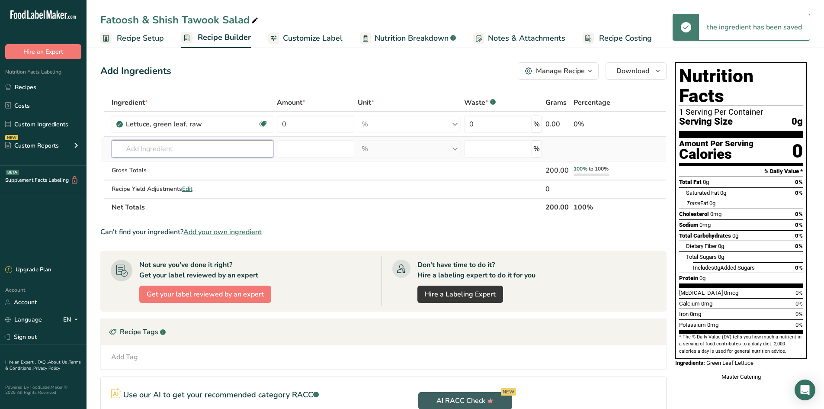
click at [233, 151] on input "text" at bounding box center [193, 148] width 162 height 17
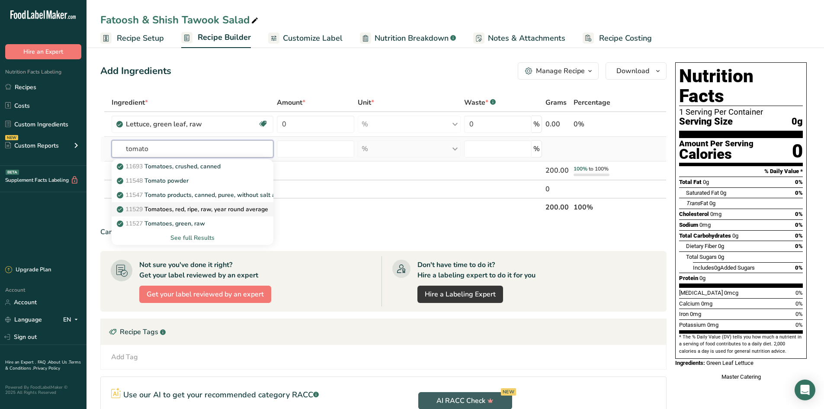
type input "tomato"
click at [228, 204] on link "11529 Tomatoes, red, ripe, raw, year round average" at bounding box center [193, 209] width 162 height 14
type input "Tomatoes, red, ripe, raw, year round average"
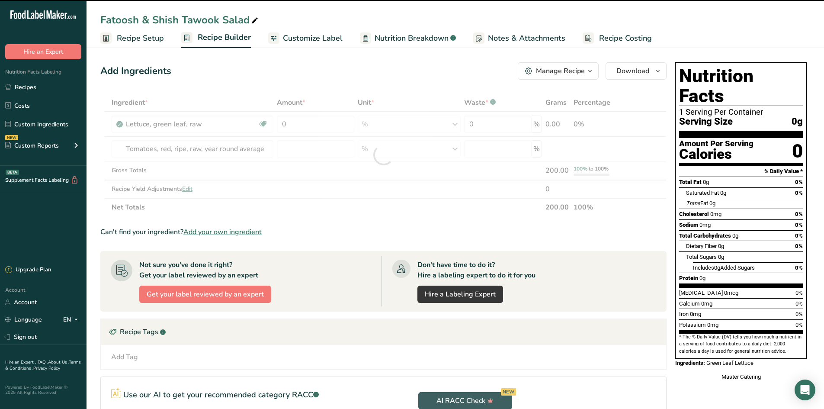
type input "0"
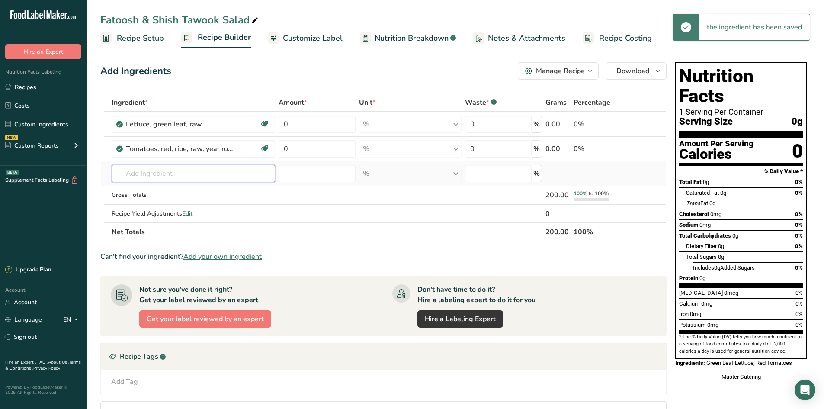
click at [177, 170] on input "text" at bounding box center [194, 173] width 164 height 17
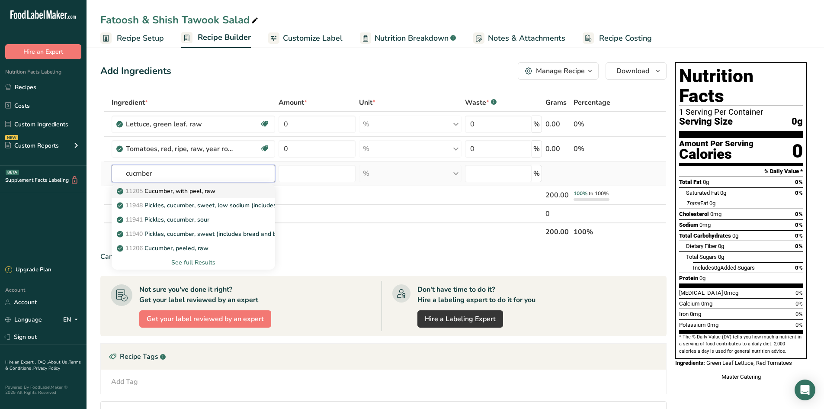
type input "cucmber"
click at [230, 189] on div "11205 Cucumber, with peel, raw" at bounding box center [186, 190] width 136 height 9
type input "Cucumber, with peel, raw"
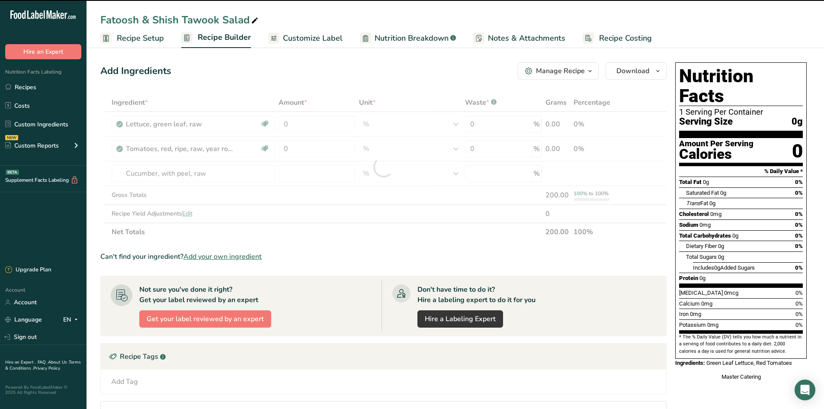
type input "0"
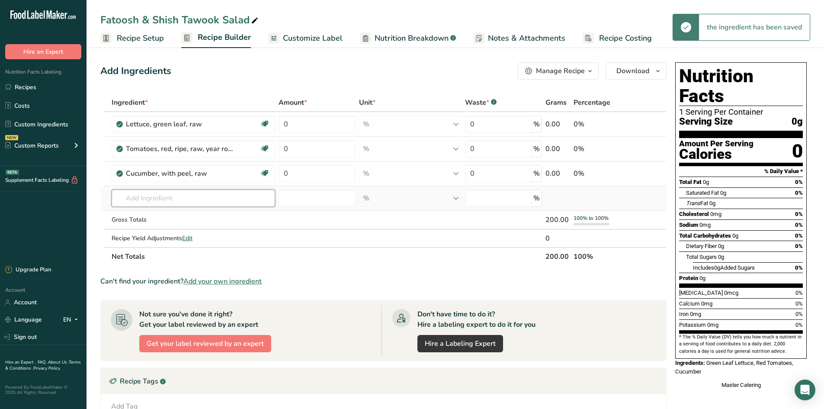
click at [173, 199] on input "text" at bounding box center [194, 197] width 164 height 17
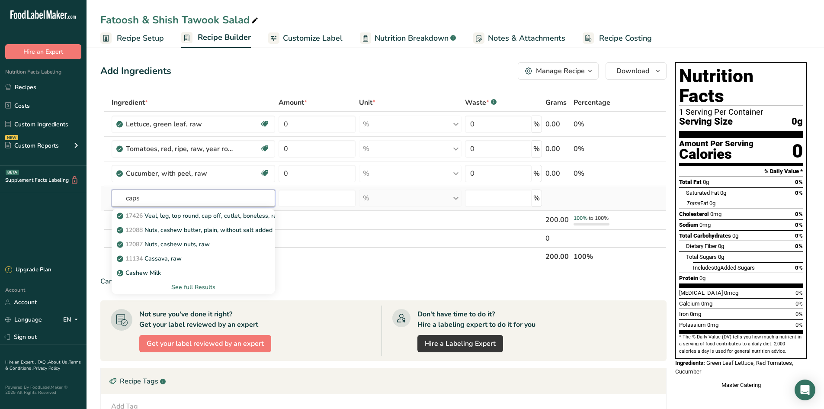
type input "caps"
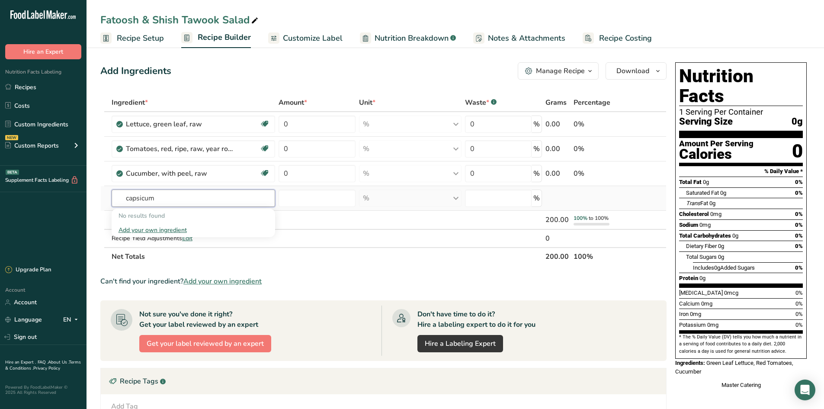
click at [215, 200] on input "capsicum" at bounding box center [194, 197] width 164 height 17
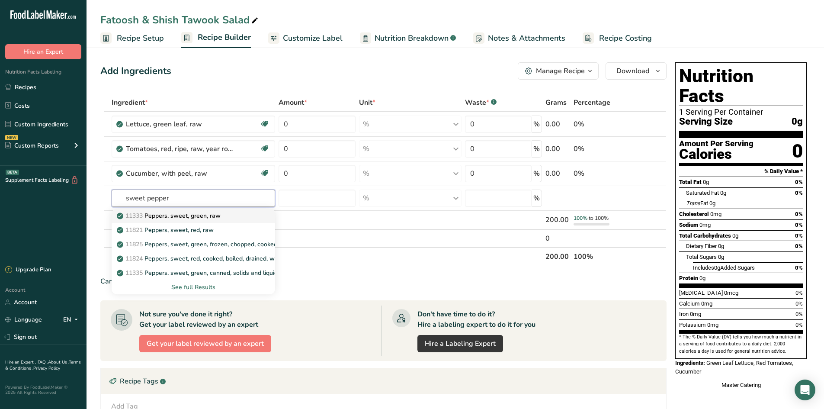
type input "sweet pepper"
click at [221, 215] on p "11333 Peppers, sweet, green, raw" at bounding box center [169, 215] width 102 height 9
type input "Peppers, sweet, green, raw"
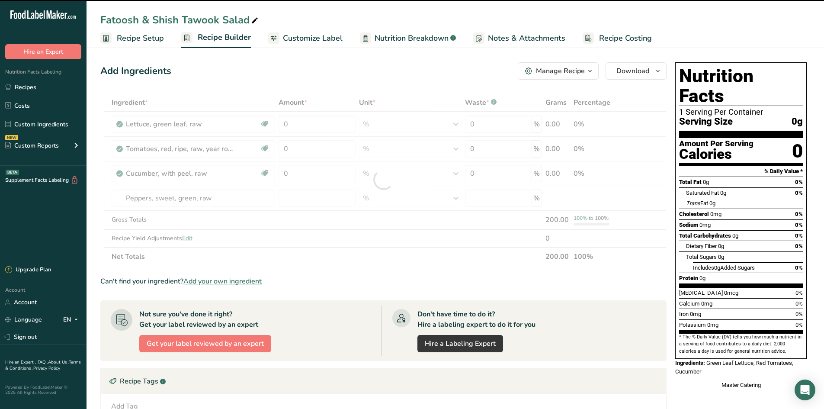
type input "0"
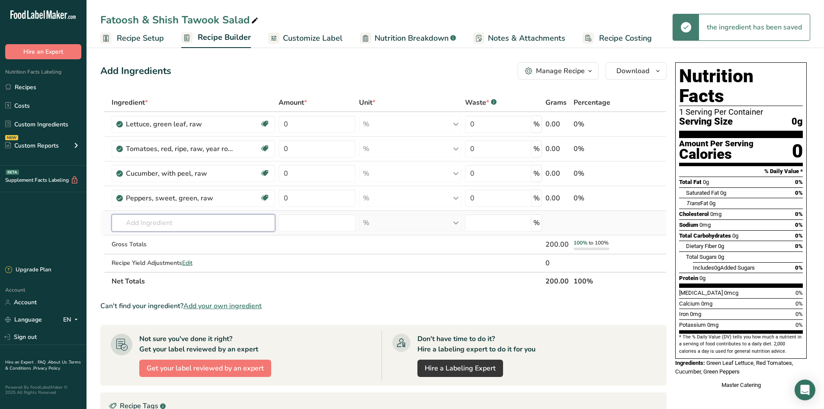
click at [180, 217] on input "text" at bounding box center [194, 222] width 164 height 17
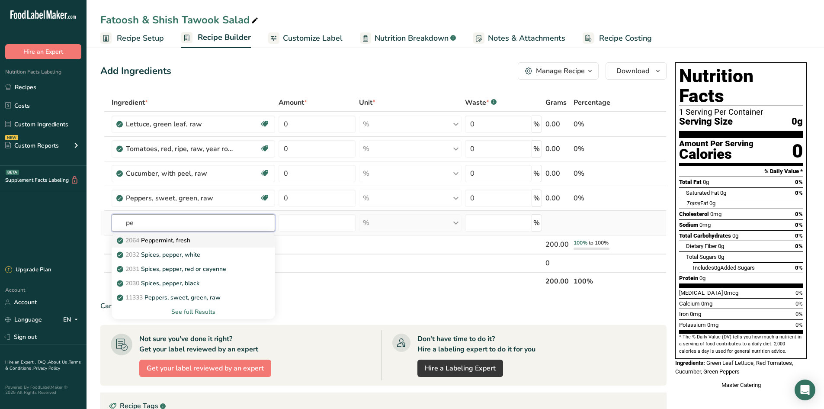
type input "p"
type input "sweet pepper"
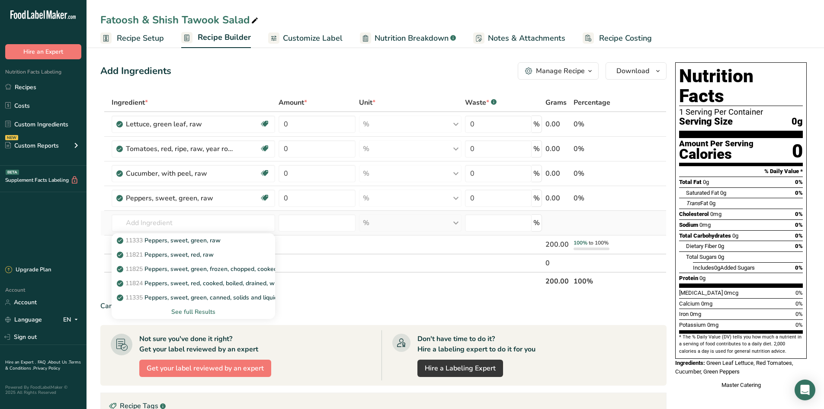
click at [203, 310] on div "See full Results" at bounding box center [193, 311] width 150 height 9
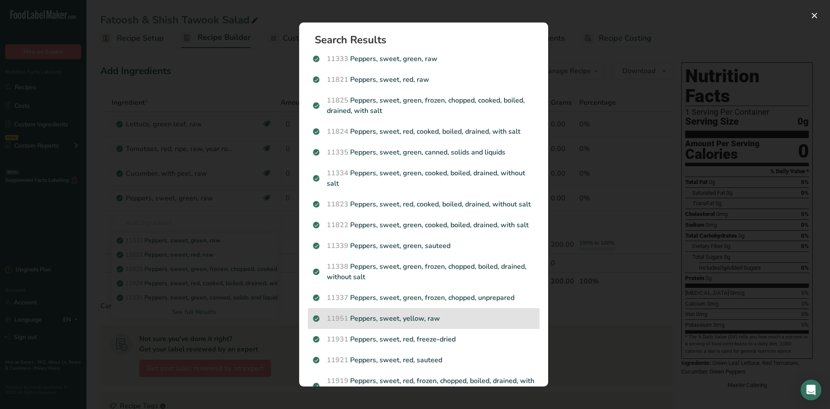
click at [361, 323] on p "11951 Peppers, sweet, yellow, raw" at bounding box center [423, 318] width 221 height 10
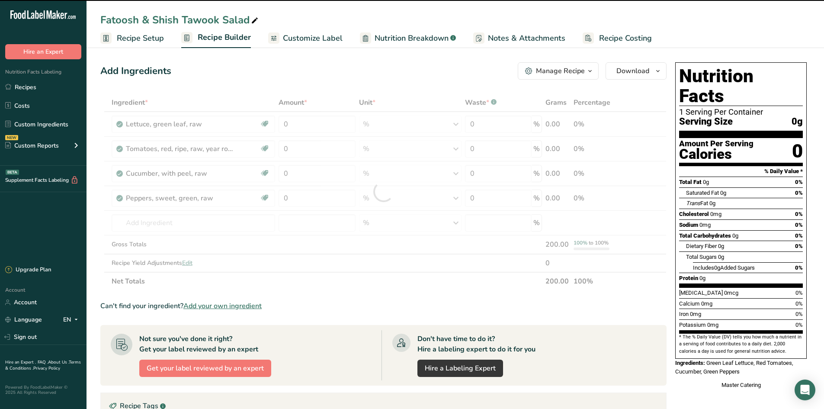
type input "0"
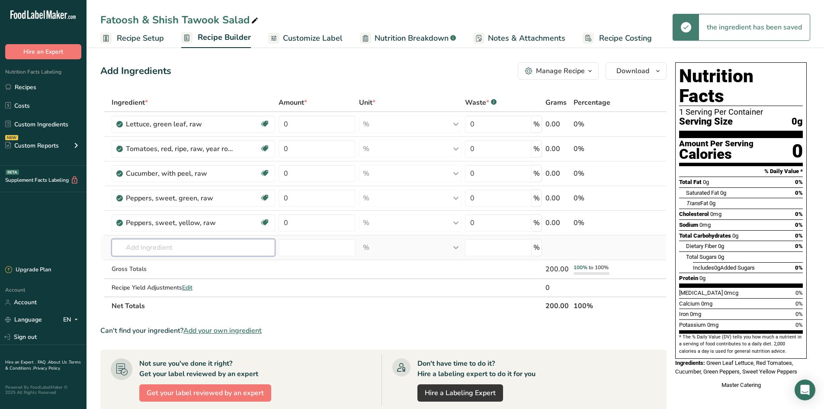
click at [144, 244] on input "text" at bounding box center [194, 247] width 164 height 17
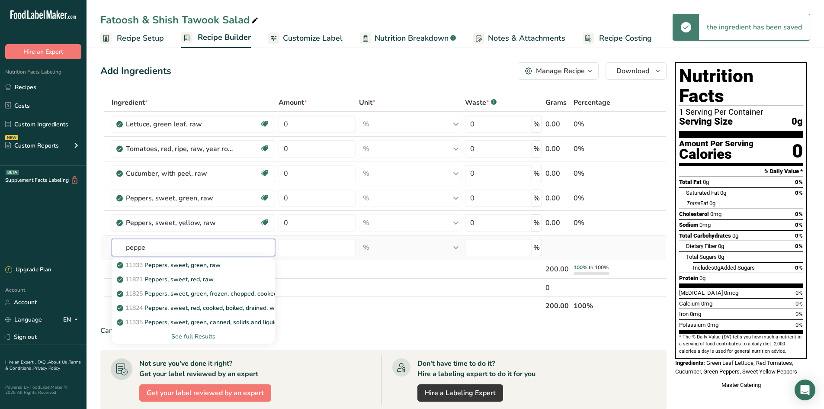
type input "pepper"
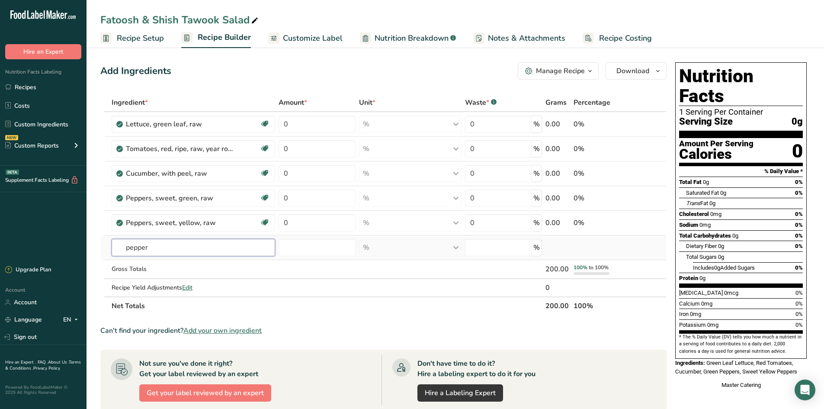
click at [199, 250] on input "pepper" at bounding box center [194, 247] width 164 height 17
click at [647, 223] on icon at bounding box center [648, 222] width 6 height 9
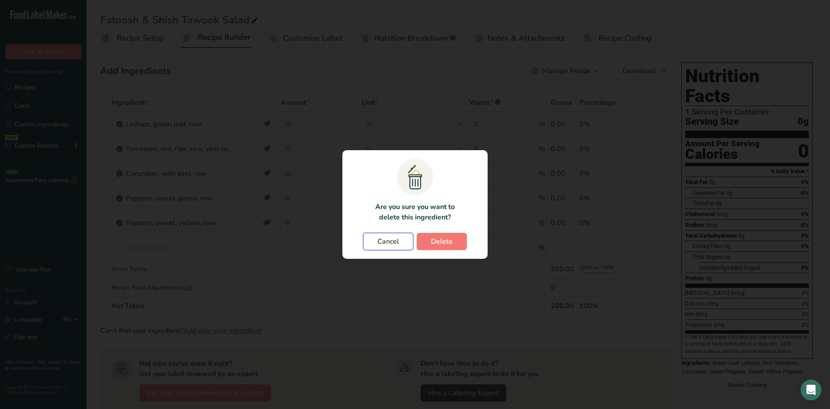
click at [380, 240] on span "Cancel" at bounding box center [388, 241] width 22 height 10
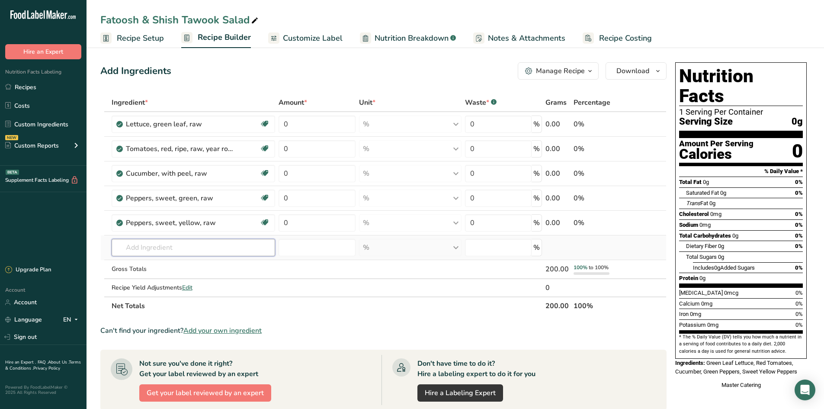
click at [203, 243] on input "text" at bounding box center [194, 247] width 164 height 17
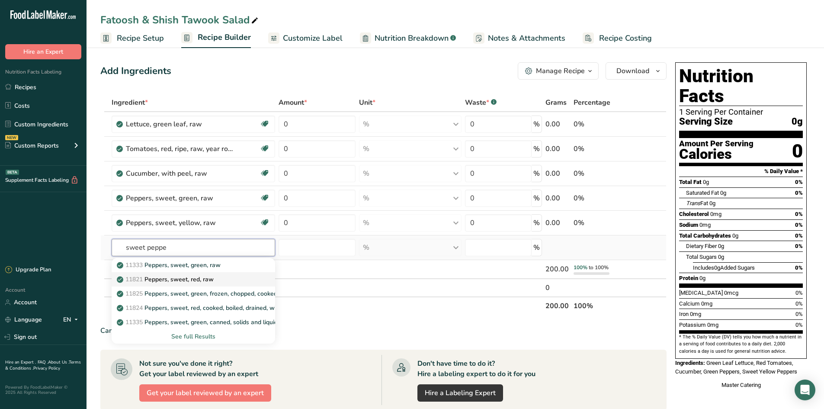
type input "sweet peppe"
click at [216, 275] on div "11821 Peppers, sweet, red, raw" at bounding box center [186, 279] width 136 height 9
type input "Peppers, sweet, red, raw"
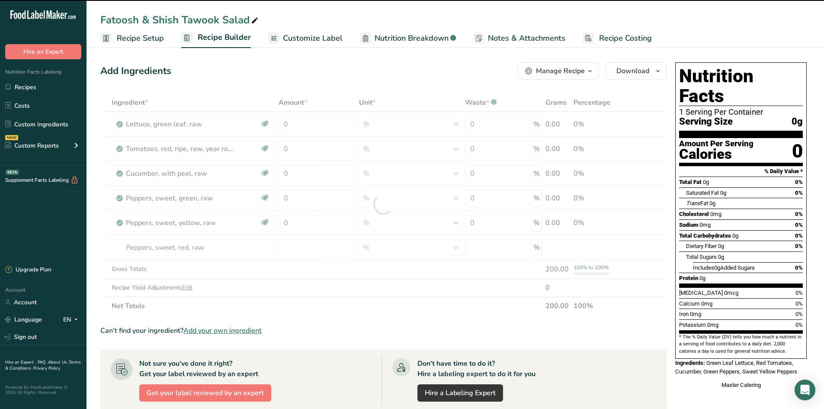
type input "0"
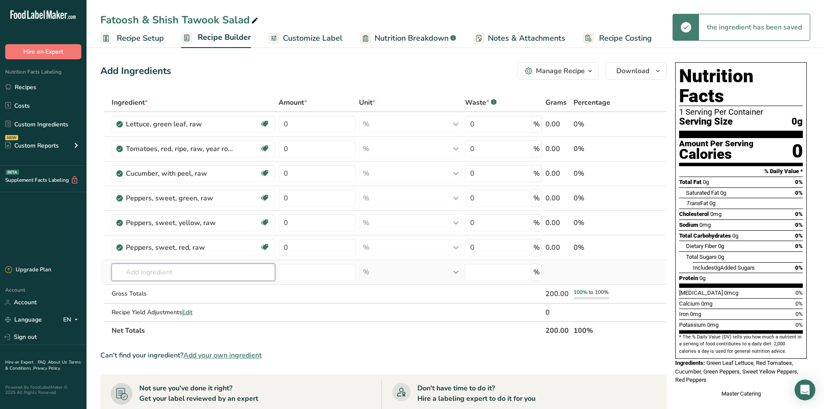
click at [159, 273] on input "text" at bounding box center [194, 271] width 164 height 17
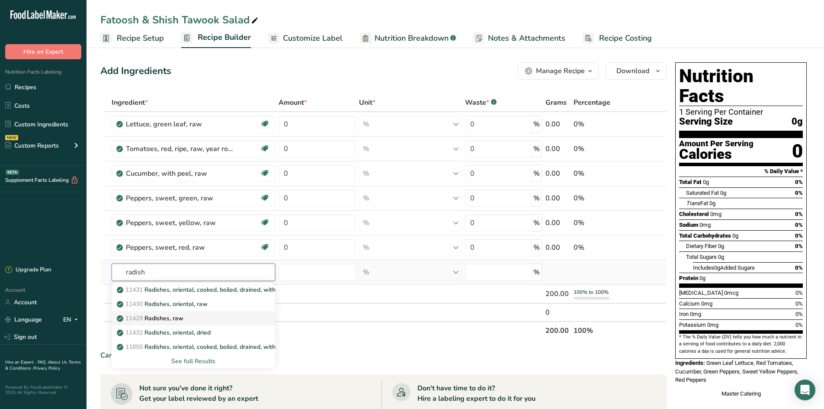
type input "radish"
click at [230, 312] on link "11429 Radishes, raw" at bounding box center [194, 318] width 164 height 14
type input "Radishes, raw"
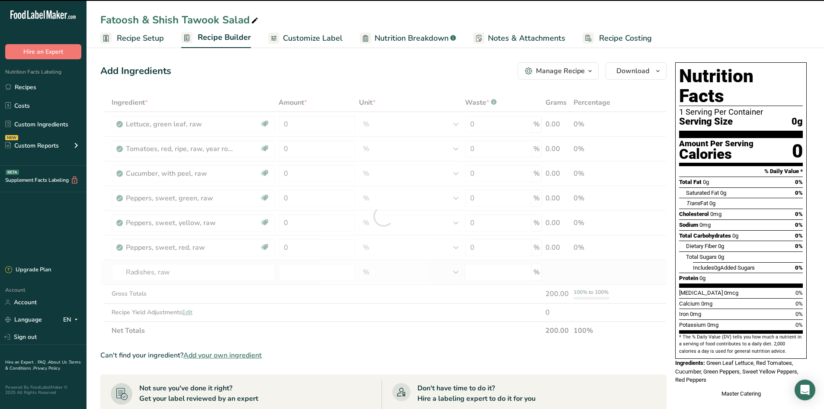
type input "0"
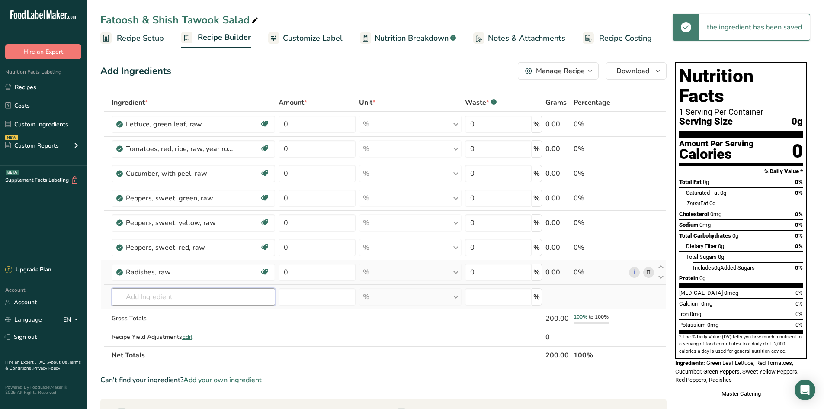
click at [173, 294] on input "text" at bounding box center [194, 296] width 164 height 17
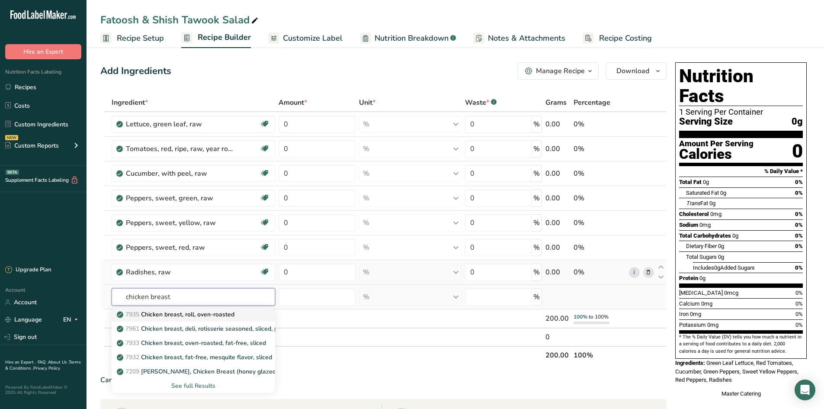
type input "chicken breast"
click at [254, 315] on div "7935 Chicken breast, roll, oven-roasted" at bounding box center [186, 314] width 136 height 9
type input "Chicken breast, roll, oven-roasted"
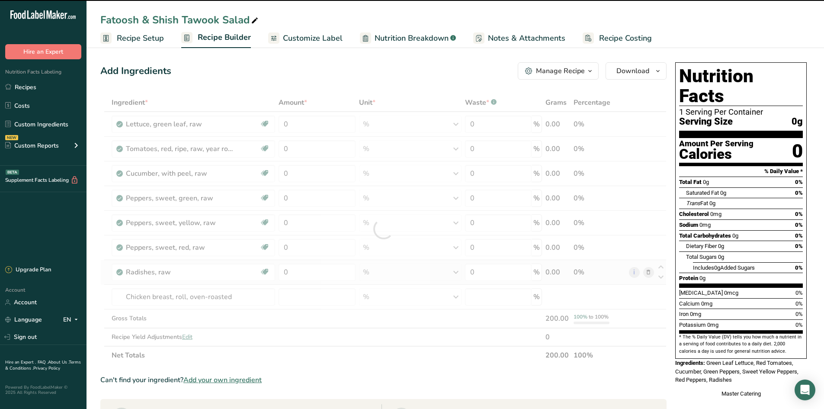
type input "0"
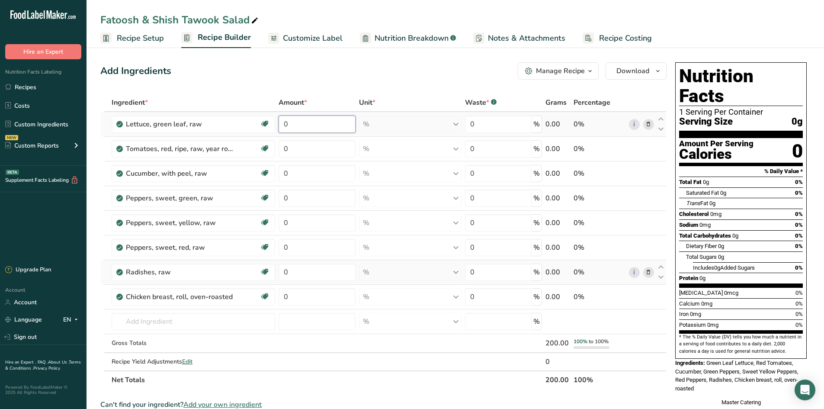
click at [309, 125] on input "0" at bounding box center [316, 123] width 77 height 17
type input "40"
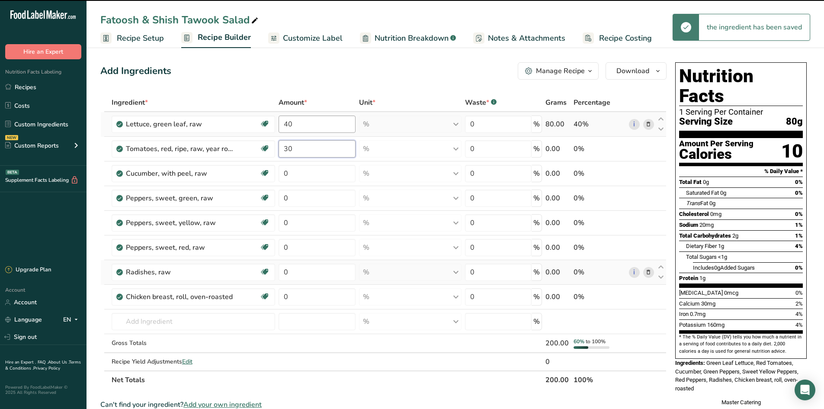
type input "30"
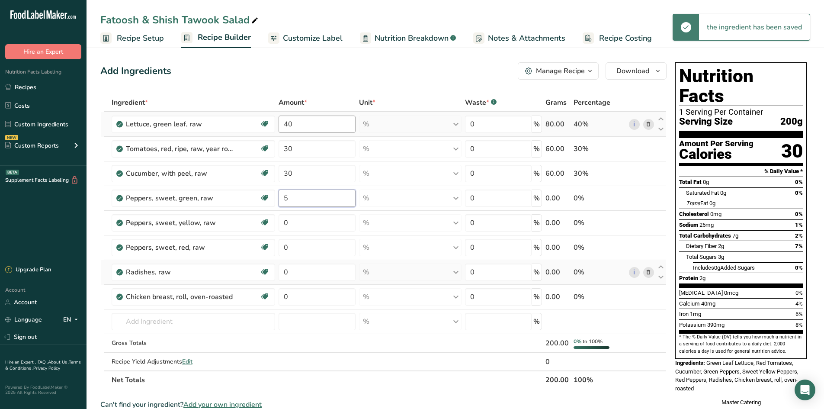
type input "5"
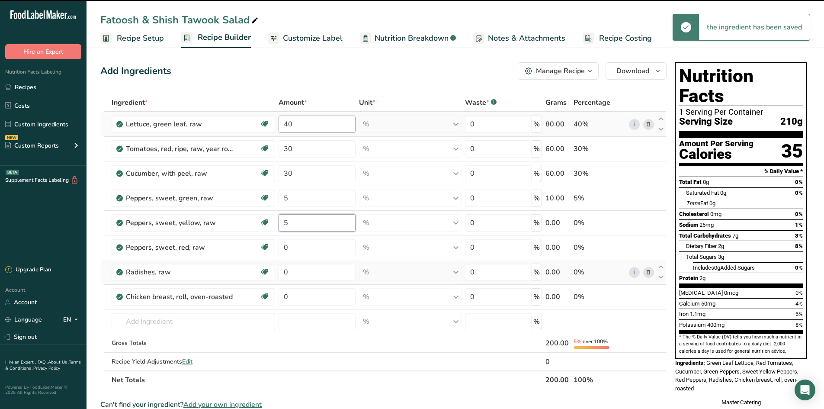
type input "5"
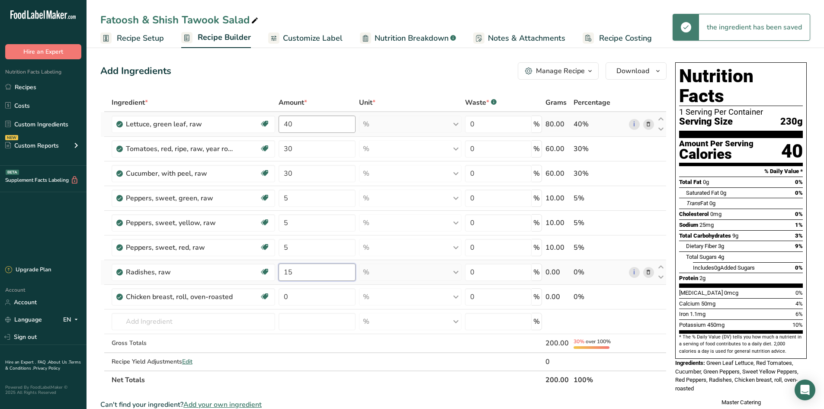
type input "15"
type input "60"
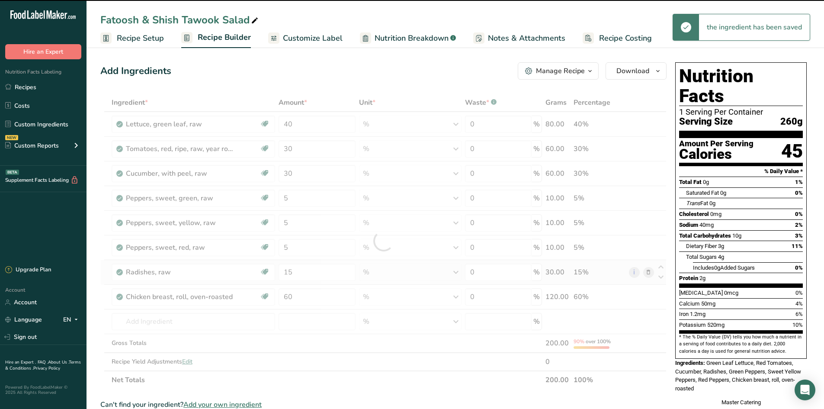
drag, startPoint x: 292, startPoint y: 38, endPoint x: 287, endPoint y: 39, distance: 5.6
click at [292, 38] on span "Customize Label" at bounding box center [313, 38] width 60 height 12
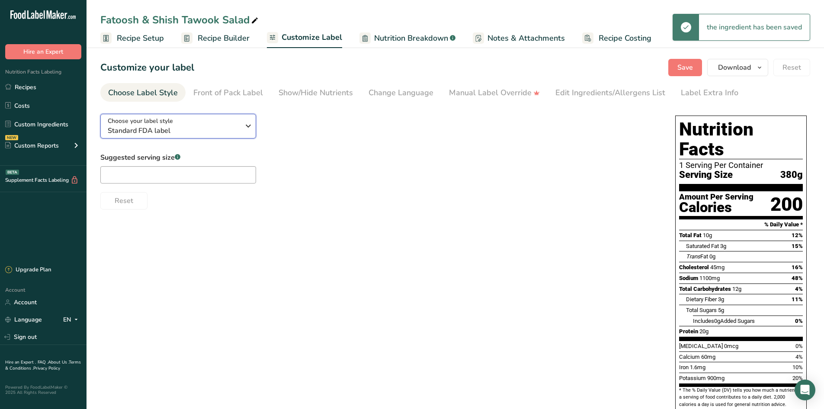
drag, startPoint x: 194, startPoint y: 131, endPoint x: 198, endPoint y: 138, distance: 8.0
click at [194, 131] on span "Standard FDA label" at bounding box center [174, 130] width 132 height 10
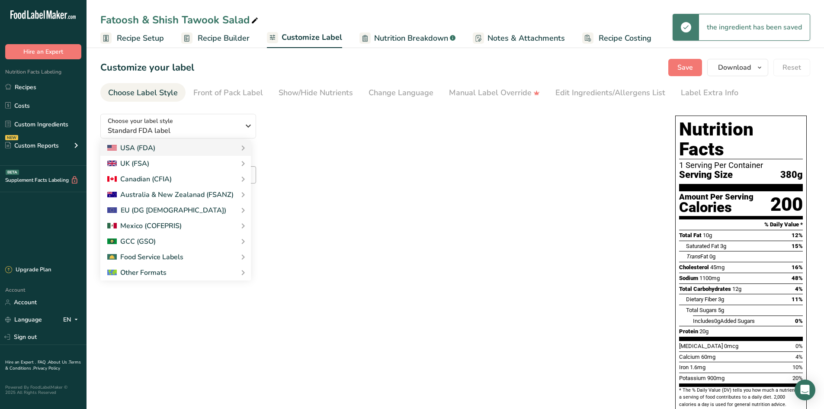
drag, startPoint x: 270, startPoint y: 273, endPoint x: 254, endPoint y: 71, distance: 202.1
click at [0, 0] on link "Table Format (Per 100g & Per Serving)" at bounding box center [0, 0] width 0 height 0
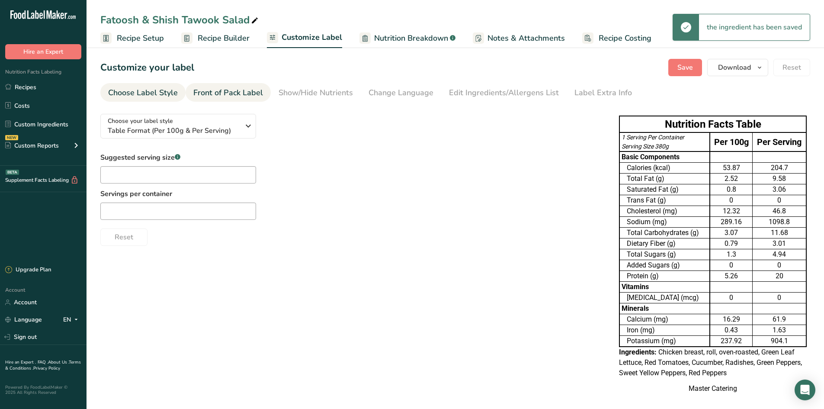
drag, startPoint x: 245, startPoint y: 102, endPoint x: 249, endPoint y: 96, distance: 6.8
click at [245, 101] on section "Customize your label Save Download Choose what to show on your downloaded label…" at bounding box center [454, 230] width 737 height 371
click at [249, 94] on div "Front of Pack Label" at bounding box center [228, 93] width 70 height 12
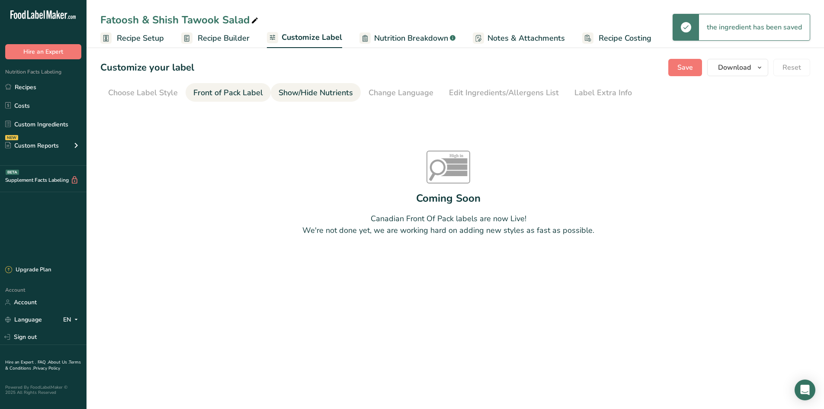
click at [297, 98] on div "Show/Hide Nutrients" at bounding box center [315, 93] width 74 height 12
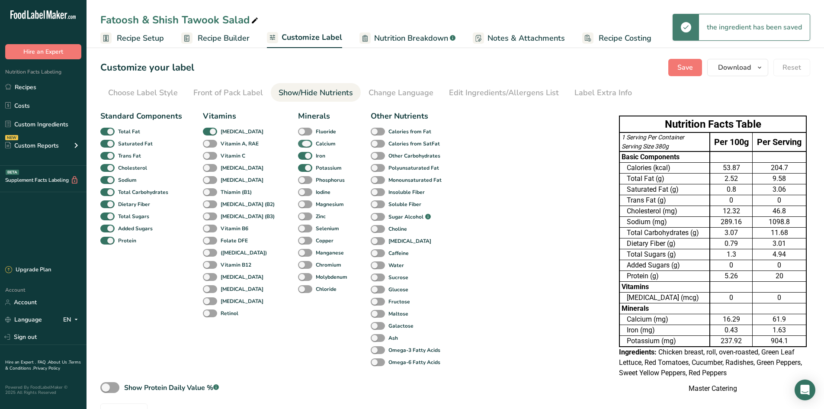
click at [298, 145] on span at bounding box center [305, 144] width 14 height 8
click at [298, 145] on input "Calcium" at bounding box center [301, 144] width 6 height 6
checkbox input "false"
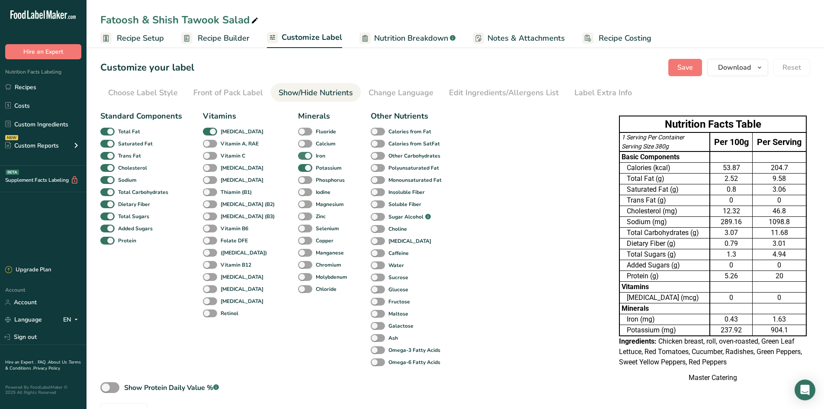
click at [298, 157] on span at bounding box center [305, 156] width 14 height 8
click at [298, 157] on input "Iron" at bounding box center [301, 156] width 6 height 6
checkbox input "false"
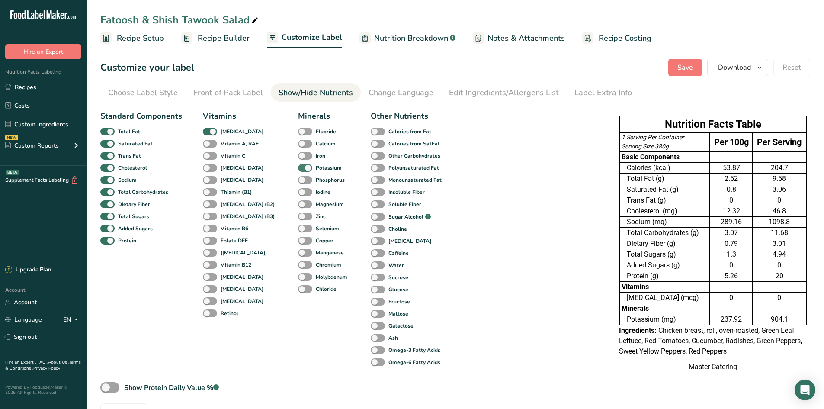
click at [298, 168] on span at bounding box center [305, 168] width 14 height 8
click at [298, 168] on input "Potassium" at bounding box center [301, 168] width 6 height 6
checkbox input "false"
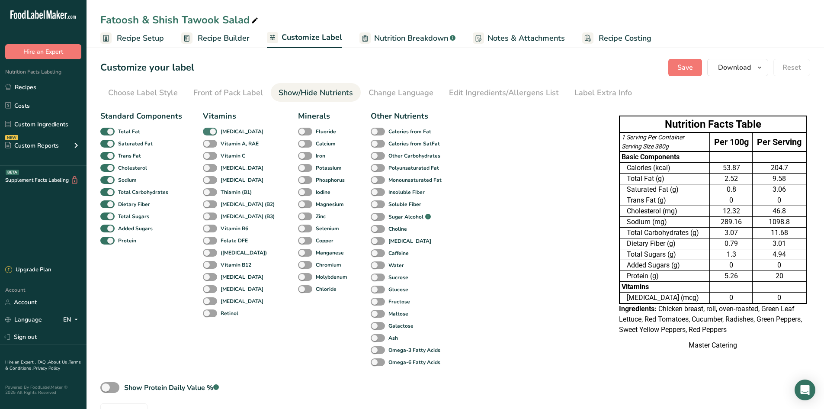
click at [217, 130] on span "[MEDICAL_DATA]" at bounding box center [240, 132] width 46 height 8
click at [208, 130] on input "[MEDICAL_DATA]" at bounding box center [206, 131] width 6 height 6
checkbox input "false"
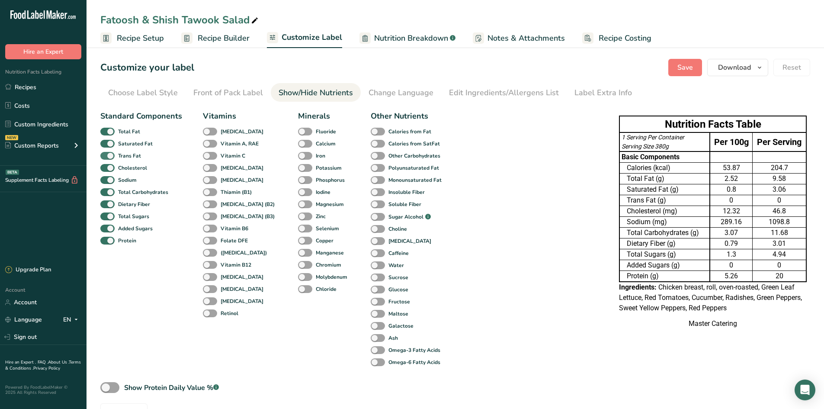
click at [104, 156] on span at bounding box center [107, 156] width 14 height 8
click at [104, 156] on input "Trans Fat" at bounding box center [103, 156] width 6 height 6
checkbox input "false"
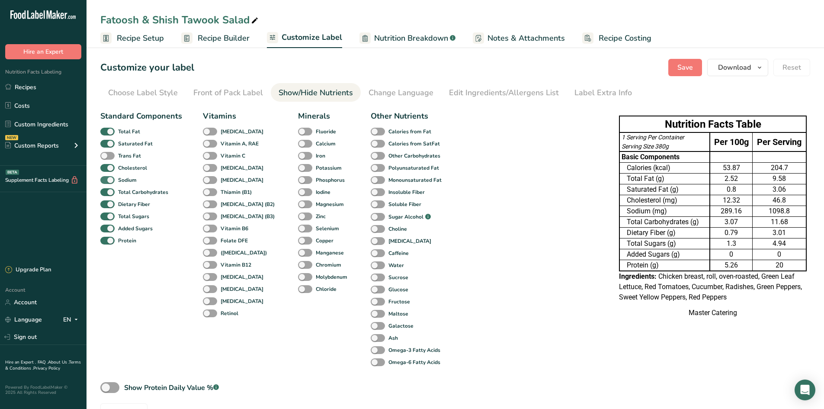
click at [108, 167] on span at bounding box center [107, 168] width 14 height 8
click at [106, 167] on input "Cholesterol" at bounding box center [103, 168] width 6 height 6
checkbox input "false"
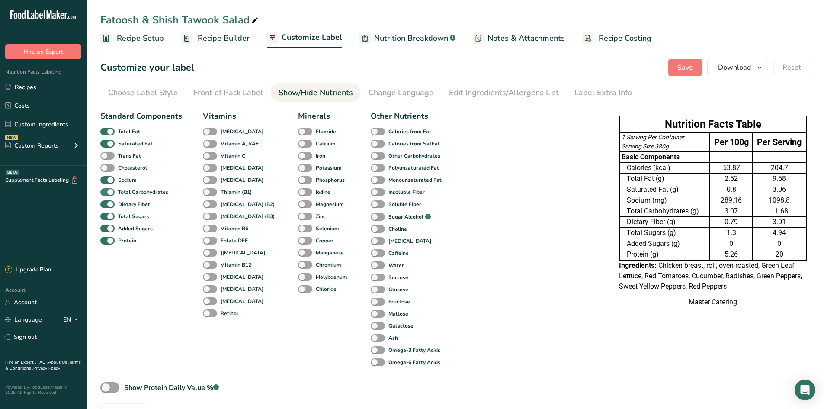
click at [103, 188] on span at bounding box center [107, 192] width 14 height 8
click at [103, 189] on input "Total Carbohydrates" at bounding box center [103, 192] width 6 height 6
checkbox input "false"
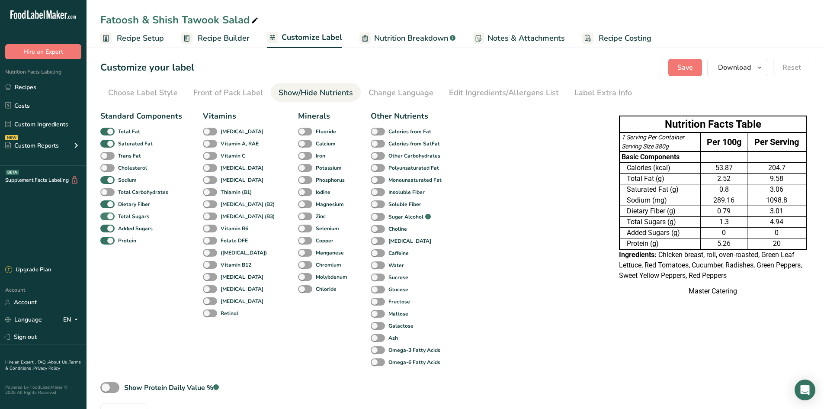
click at [107, 213] on span at bounding box center [107, 216] width 14 height 8
click at [106, 213] on input "Total Sugars" at bounding box center [103, 216] width 6 height 6
checkbox input "false"
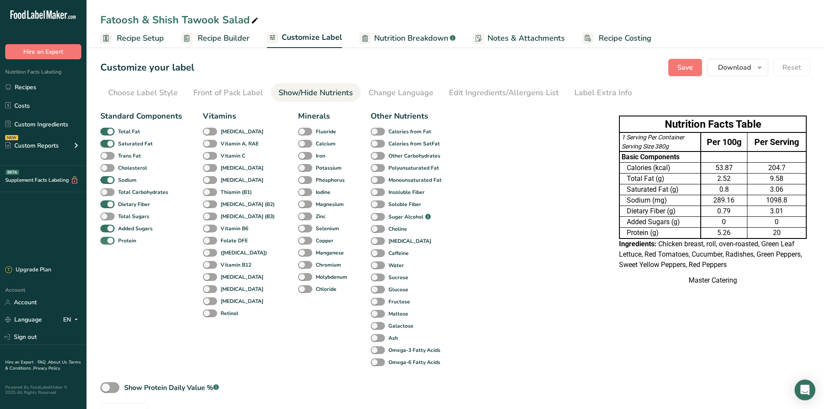
click at [110, 237] on span at bounding box center [107, 241] width 14 height 8
click at [106, 237] on input "Protein" at bounding box center [103, 240] width 6 height 6
checkbox input "false"
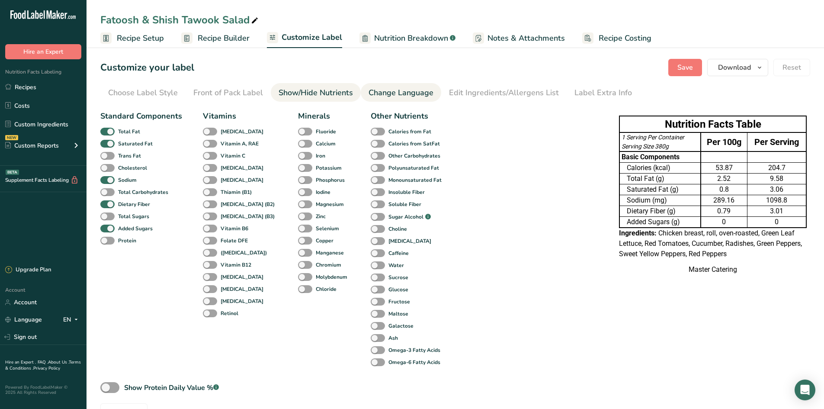
drag, startPoint x: 382, startPoint y: 97, endPoint x: 400, endPoint y: 94, distance: 17.9
click at [382, 96] on div "Change Language" at bounding box center [400, 93] width 65 height 12
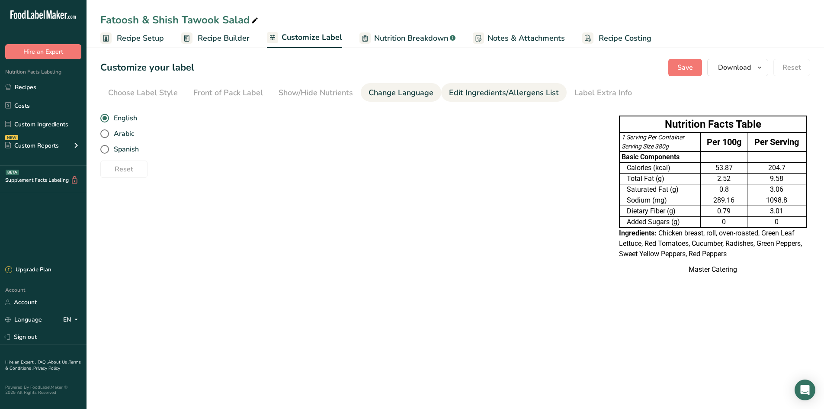
click at [467, 93] on div "Edit Ingredients/Allergens List" at bounding box center [504, 93] width 110 height 12
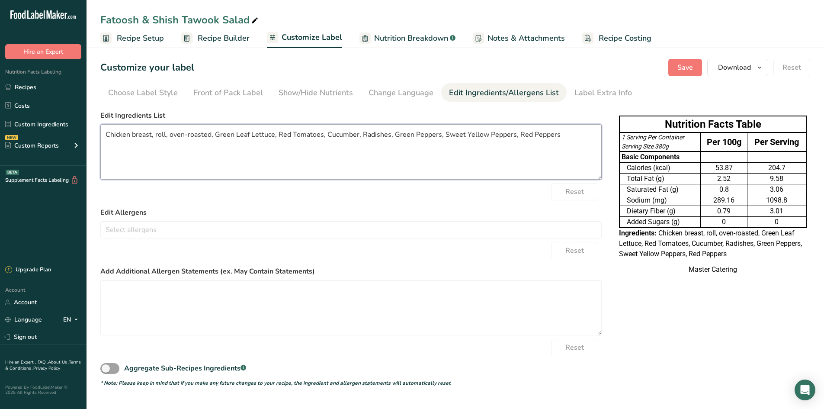
drag, startPoint x: 208, startPoint y: 133, endPoint x: 225, endPoint y: 131, distance: 17.0
click at [209, 133] on textarea "Chicken breast, roll, oven-roasted, Green Leaf Lettuce, Red Tomatoes, Cucumber,…" at bounding box center [350, 151] width 501 height 55
type textarea "Chicken breast, roll, Green Leaf Lettuce, Red Tomatoes, Cucumber, Radishes, Gre…"
click at [684, 67] on span "Save" at bounding box center [685, 67] width 16 height 10
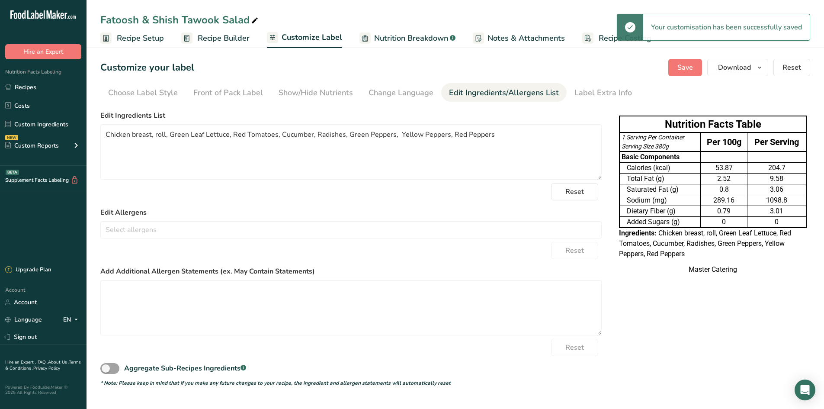
click at [136, 35] on span "Recipe Setup" at bounding box center [140, 38] width 47 height 12
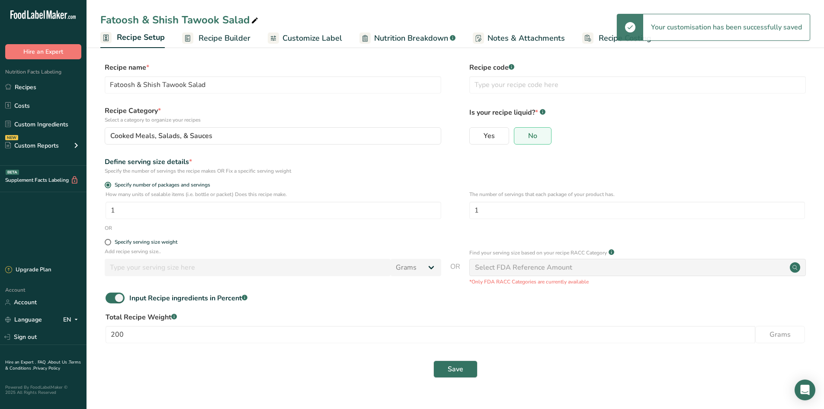
click at [199, 45] on link "Recipe Builder" at bounding box center [216, 38] width 68 height 19
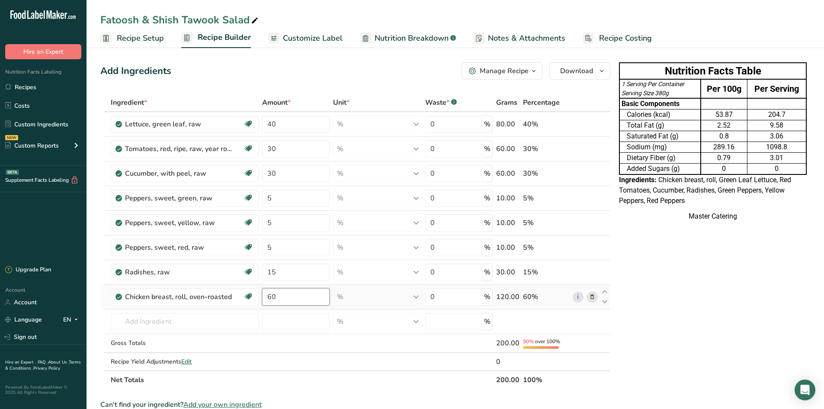
click at [289, 302] on input "60" at bounding box center [295, 296] width 67 height 17
type input "6"
type input "70"
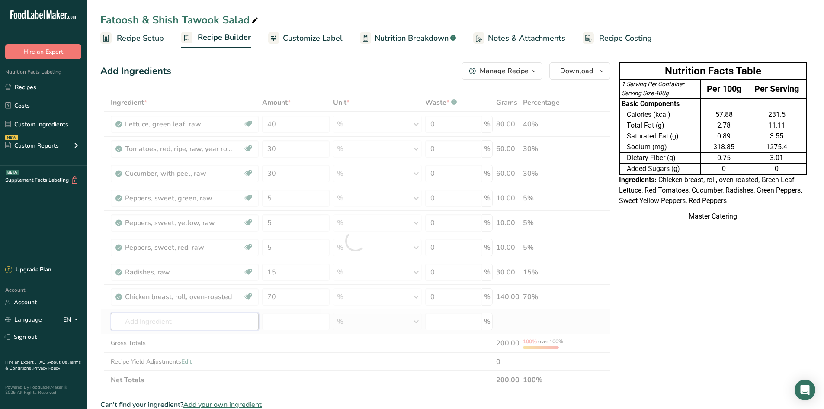
click at [172, 327] on div "Ingredient * Amount * Unit * Waste * .a-a{fill:#347362;}.b-a{fill:#fff;} Grams …" at bounding box center [355, 240] width 510 height 295
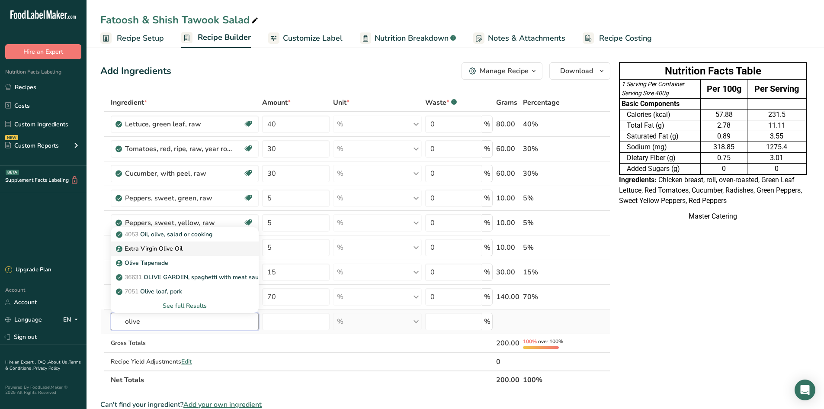
type input "olive"
click at [208, 251] on div "Extra Virgin Olive Oil" at bounding box center [178, 248] width 120 height 9
type input "Extra Virgin Olive Oil"
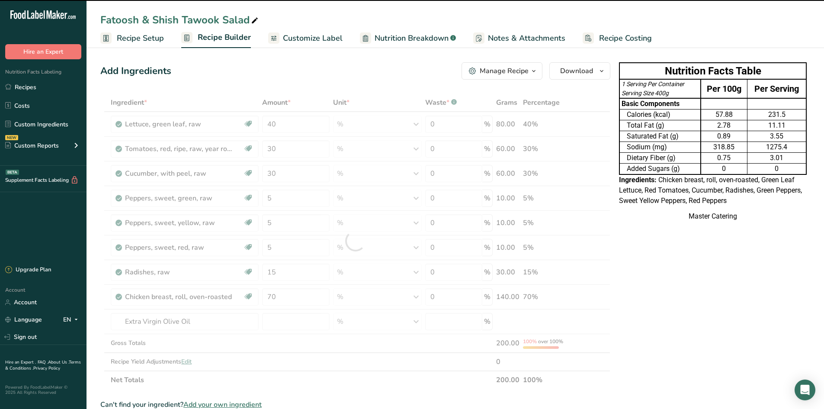
type input "0"
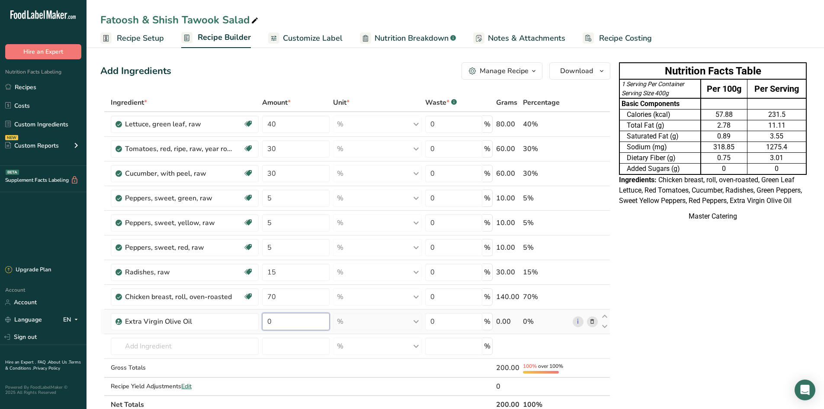
click at [279, 325] on input "0" at bounding box center [295, 321] width 67 height 17
type input "3"
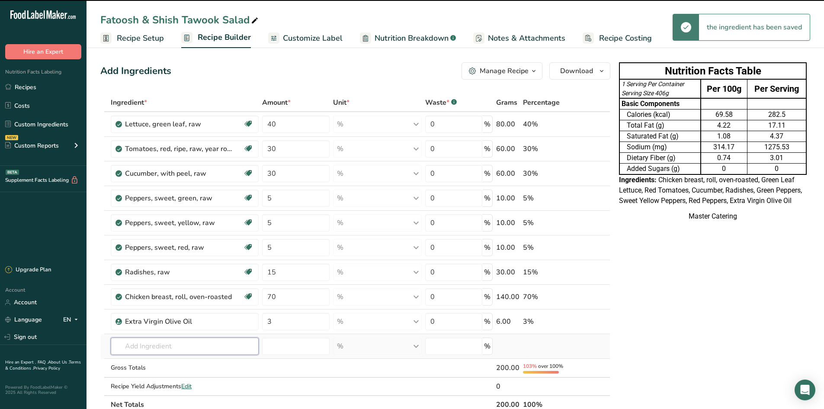
click at [189, 342] on input "text" at bounding box center [185, 345] width 148 height 17
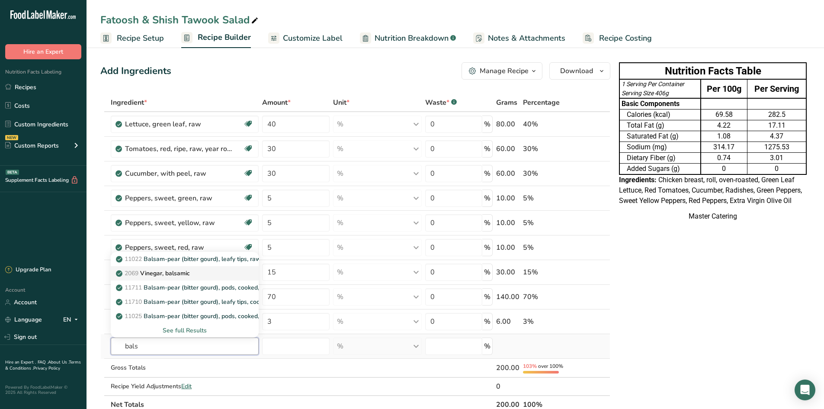
type input "bals"
click at [209, 274] on div "2069 Vinegar, balsamic" at bounding box center [178, 273] width 120 height 9
type input "Vinegar, balsamic"
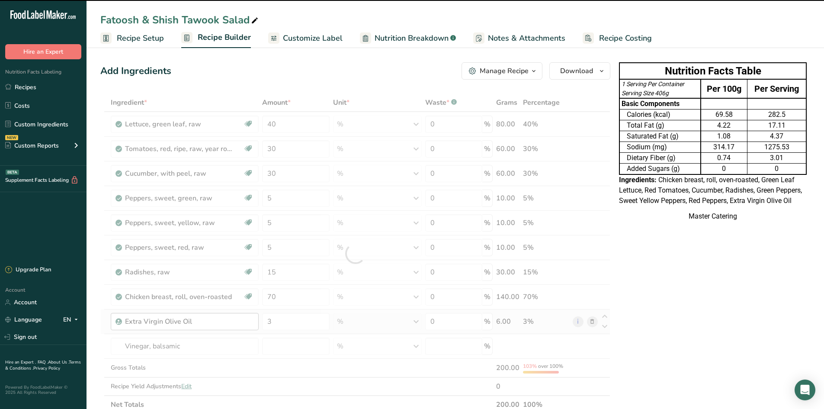
type input "0"
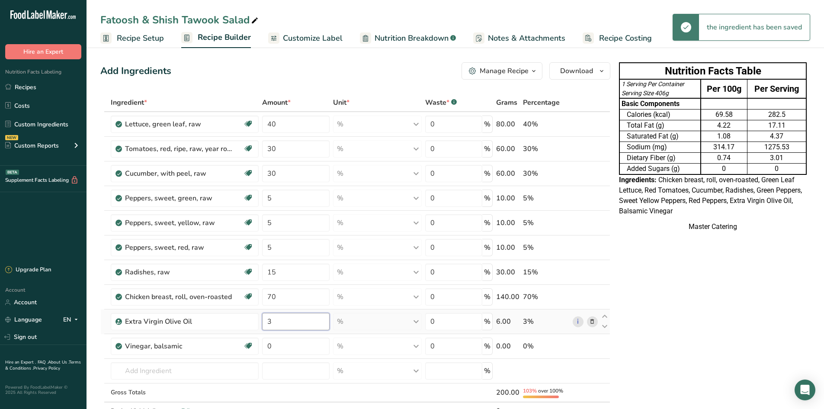
click at [276, 323] on input "3" at bounding box center [295, 321] width 67 height 17
type input "1"
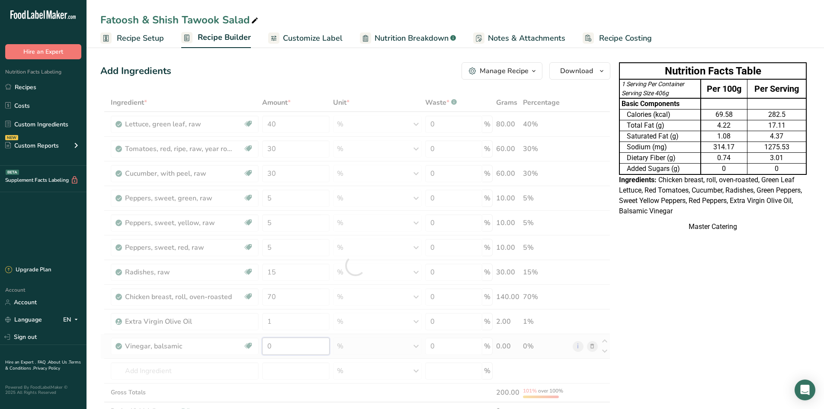
click at [283, 351] on div "Ingredient * Amount * Unit * Waste * .a-a{fill:#347362;}.b-a{fill:#fff;} Grams …" at bounding box center [355, 265] width 510 height 345
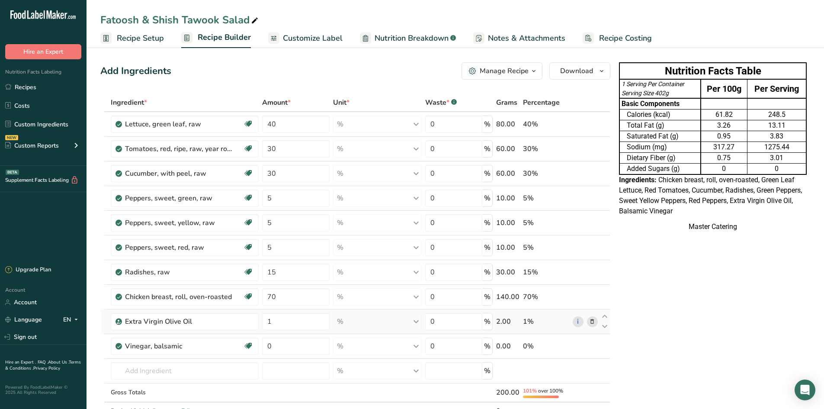
click at [590, 325] on div "Ingredient * Amount * Unit * Waste * .a-a{fill:#347362;}.b-a{fill:#fff;} Grams …" at bounding box center [355, 265] width 510 height 345
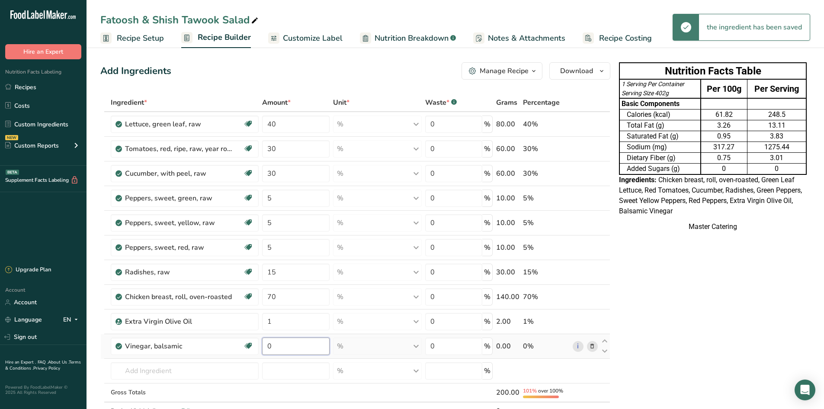
click at [280, 351] on input "0" at bounding box center [295, 345] width 67 height 17
type input "1"
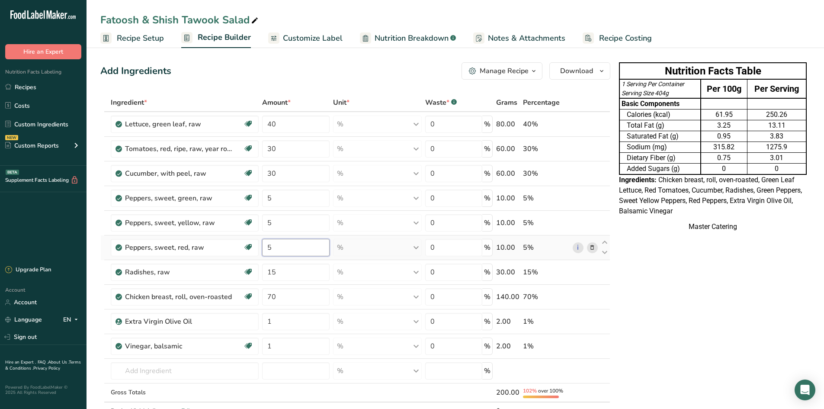
click at [301, 246] on div "Ingredient * Amount * Unit * Waste * .a-a{fill:#347362;}.b-a{fill:#fff;} Grams …" at bounding box center [355, 265] width 510 height 345
type input "1"
click at [277, 249] on div "Ingredient * Amount * Unit * Waste * .a-a{fill:#347362;}.b-a{fill:#fff;} Grams …" at bounding box center [355, 265] width 510 height 345
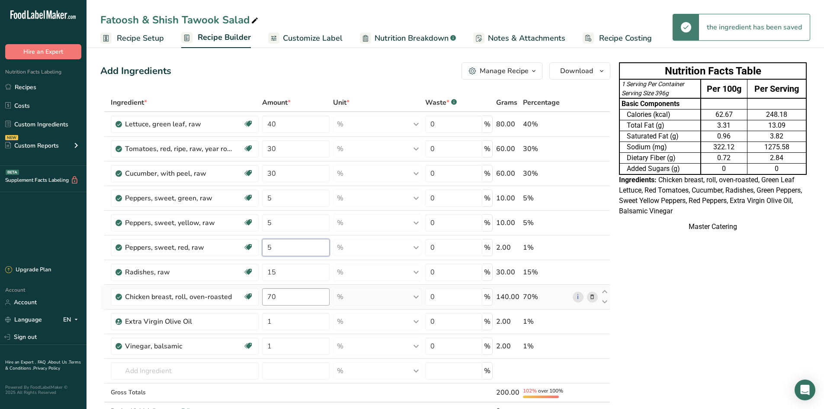
type input "5"
click at [294, 295] on div "Ingredient * Amount * Unit * Waste * .a-a{fill:#347362;}.b-a{fill:#fff;} Grams …" at bounding box center [355, 265] width 510 height 345
type input "0"
click at [592, 297] on div "Ingredient * Amount * Unit * Waste * .a-a{fill:#347362;}.b-a{fill:#fff;} Grams …" at bounding box center [355, 265] width 510 height 345
click at [181, 369] on input "text" at bounding box center [185, 370] width 148 height 17
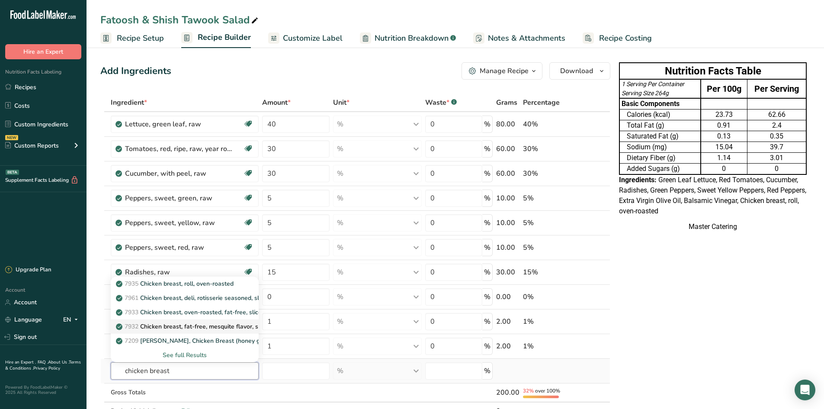
type input "chicken breast"
click at [223, 329] on p "7932 Chicken breast, fat-free, mesquite flavor, sliced" at bounding box center [194, 326] width 153 height 9
type input "Chicken breast, fat-free, mesquite flavor, sliced"
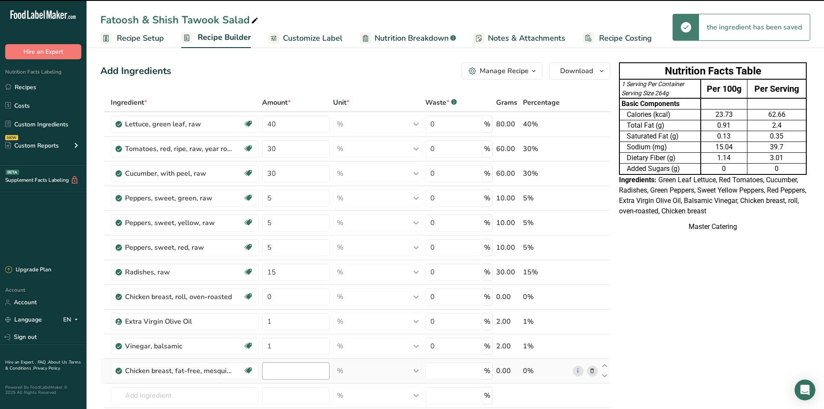
type input "0"
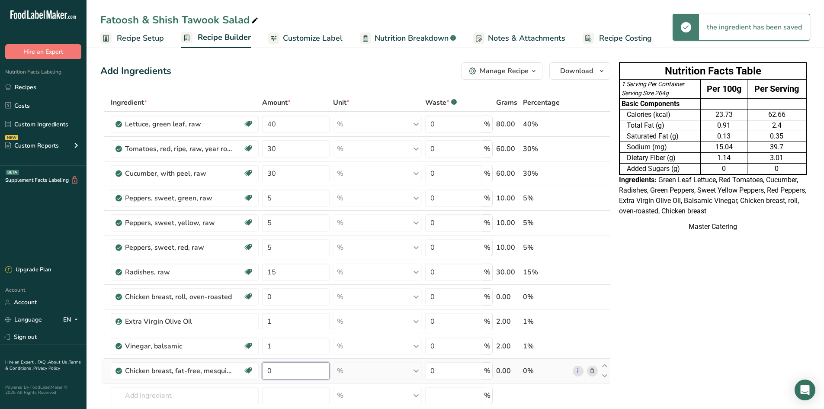
click at [286, 371] on input "0" at bounding box center [295, 370] width 67 height 17
type input "6"
type input "0"
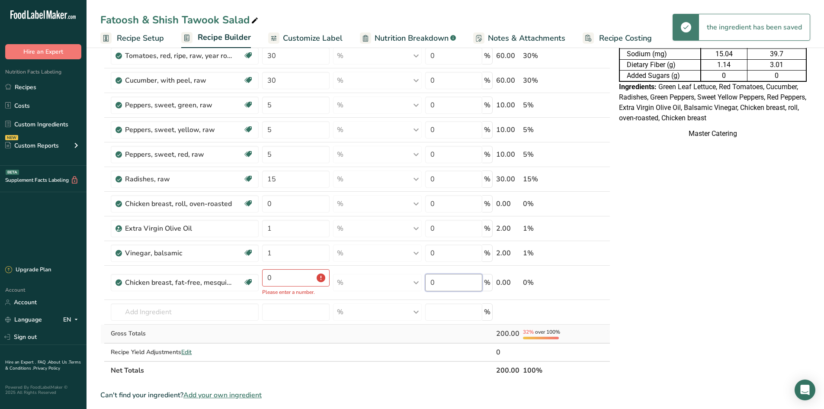
scroll to position [130, 0]
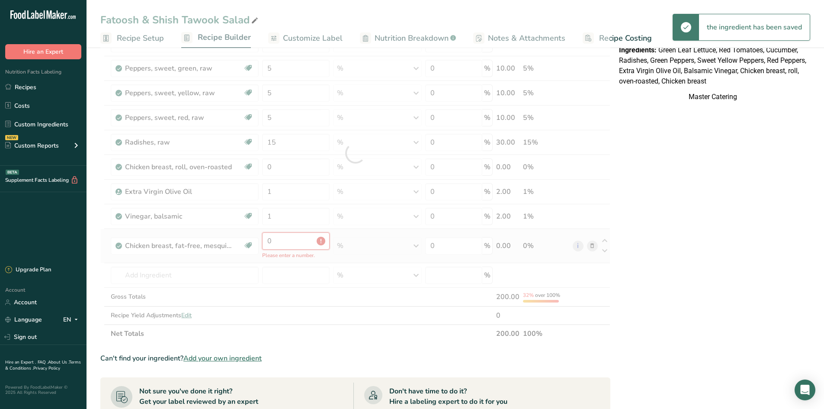
click at [288, 247] on div "Ingredient * Amount * Unit * Waste * .a-a{fill:#347362;}.b-a{fill:#fff;} Grams …" at bounding box center [355, 153] width 510 height 379
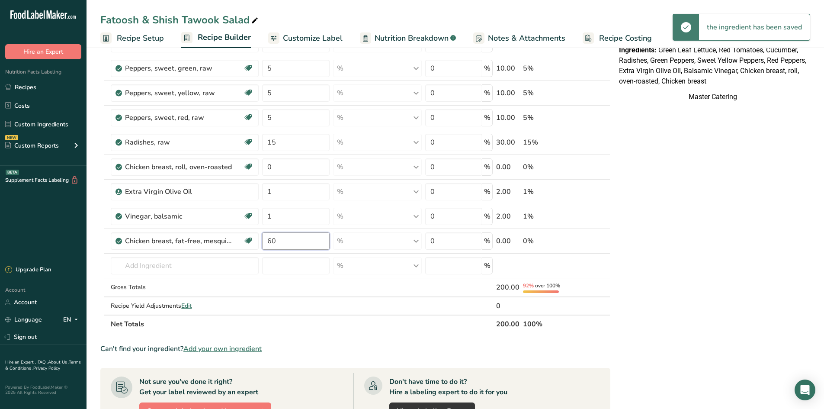
type input "60"
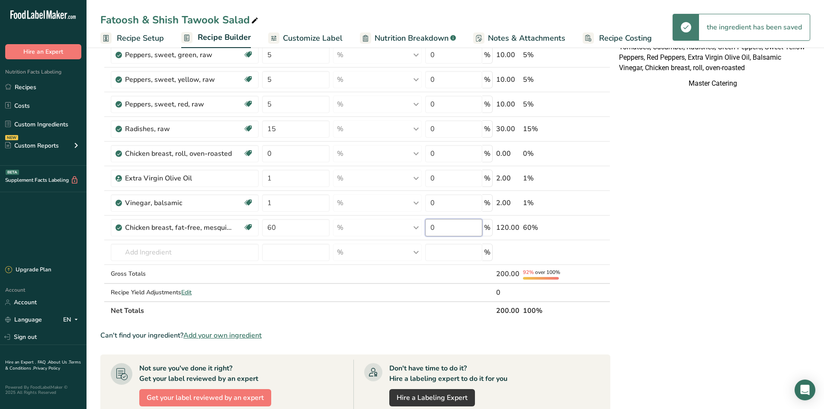
scroll to position [216, 0]
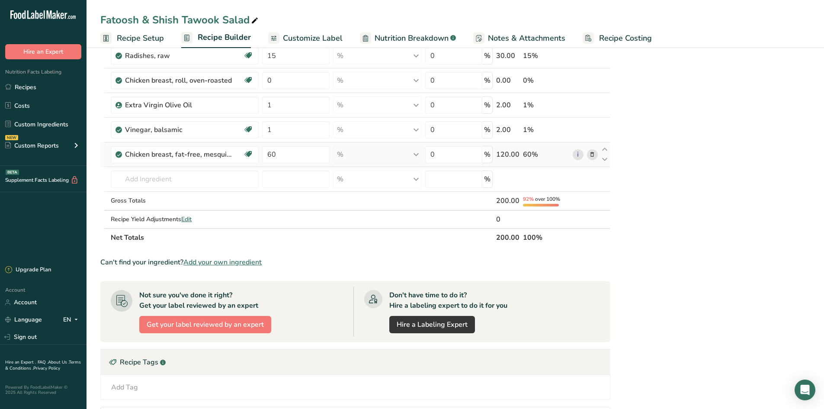
click at [589, 154] on div "Ingredient * Amount * Unit * Waste * .a-a{fill:#347362;}.b-a{fill:#fff;} Grams …" at bounding box center [355, 61] width 510 height 369
click at [189, 173] on input "text" at bounding box center [185, 178] width 148 height 17
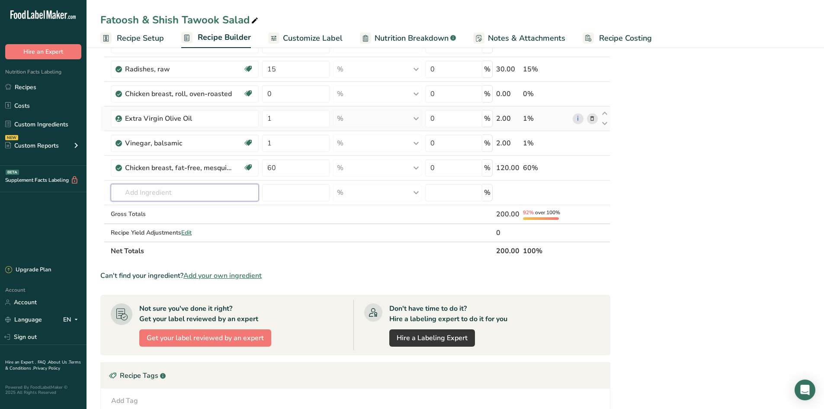
scroll to position [173, 0]
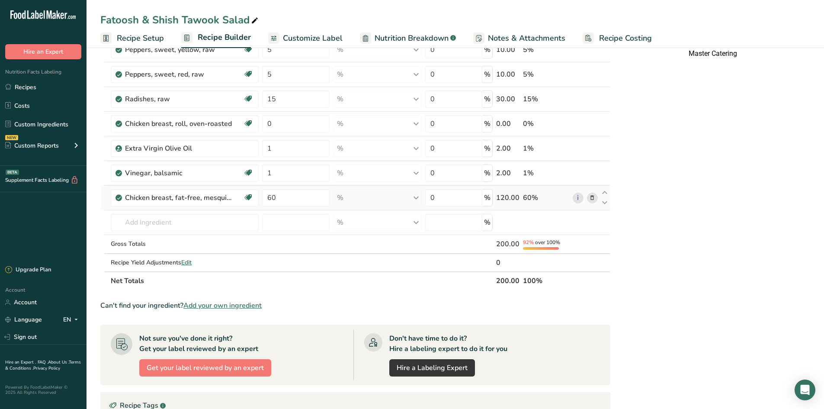
click at [595, 198] on span at bounding box center [592, 197] width 10 height 10
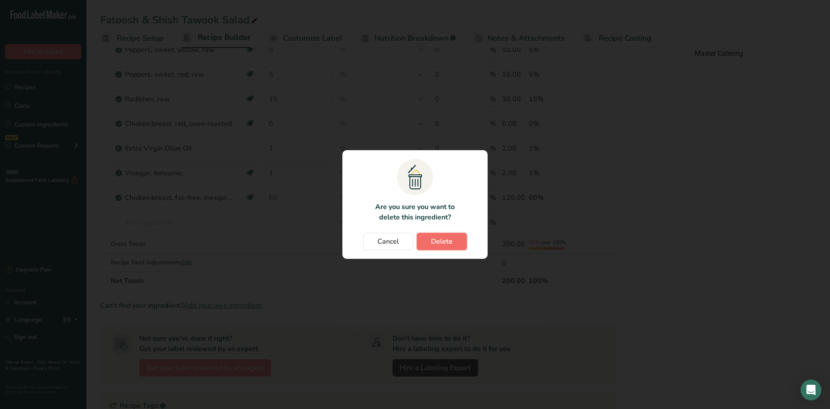
click at [425, 233] on button "Delete" at bounding box center [442, 241] width 50 height 17
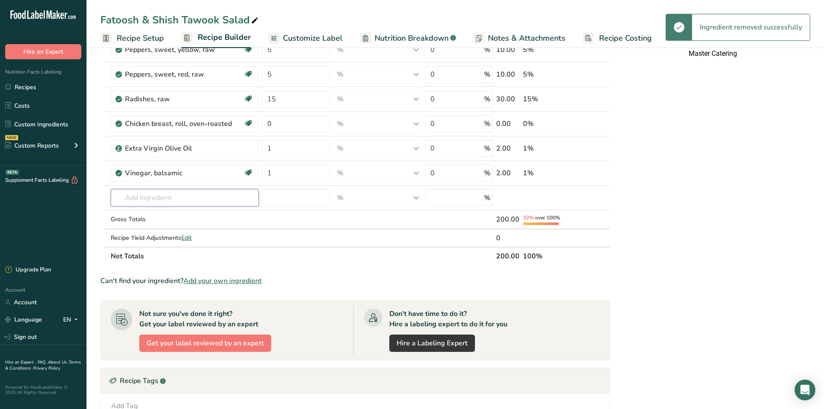
click at [208, 193] on input "text" at bounding box center [185, 197] width 148 height 17
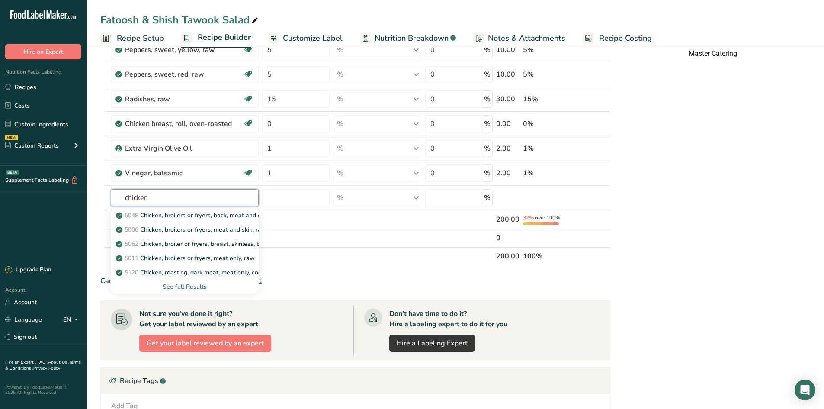
type input "chicken"
click at [195, 285] on div "See full Results" at bounding box center [185, 286] width 134 height 9
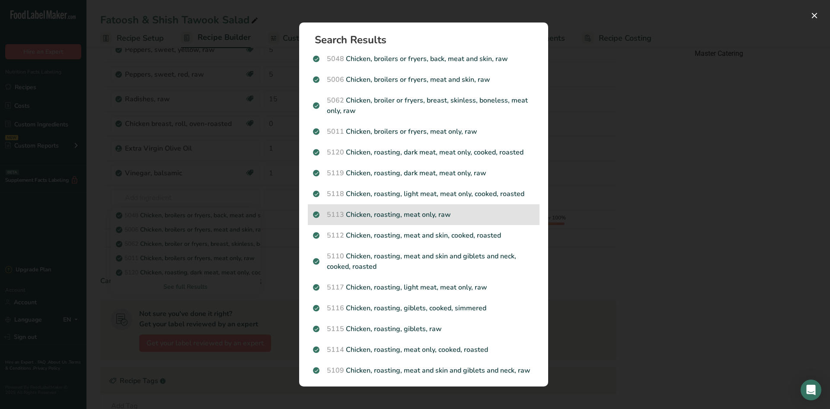
click at [478, 211] on p "5113 Chicken, roasting, meat only, raw" at bounding box center [423, 214] width 221 height 10
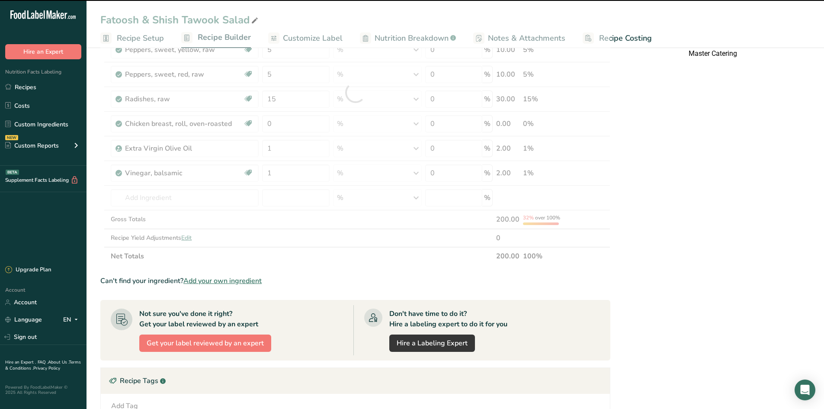
click at [284, 198] on div at bounding box center [355, 92] width 510 height 345
click at [285, 198] on input "number" at bounding box center [295, 197] width 67 height 17
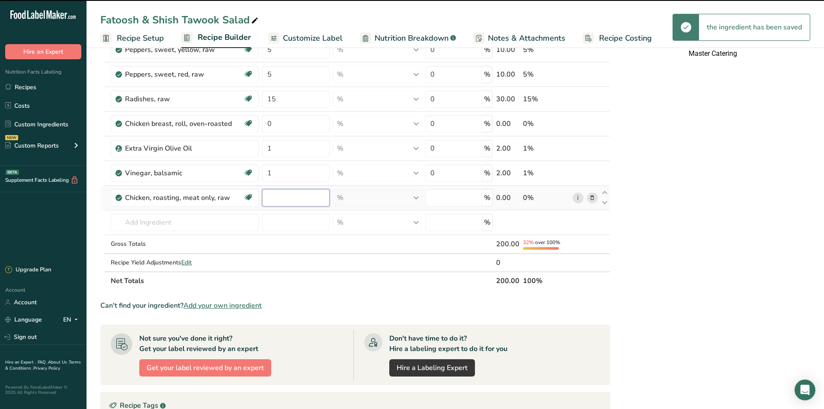
type input "0"
click at [285, 197] on input "0" at bounding box center [295, 197] width 67 height 17
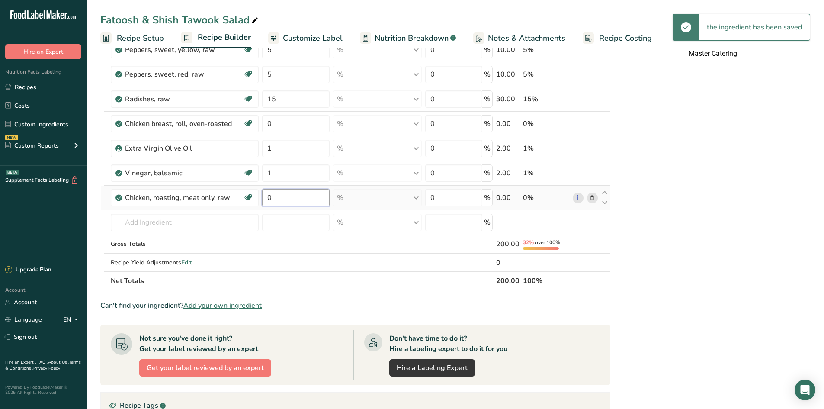
click at [285, 197] on input "0" at bounding box center [295, 197] width 67 height 17
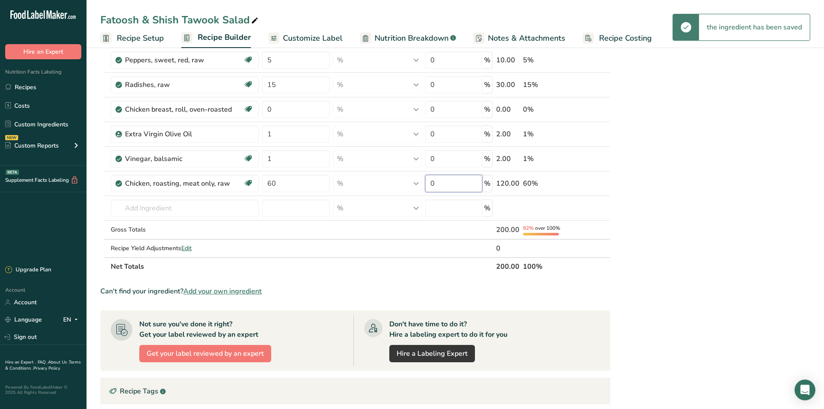
scroll to position [259, 0]
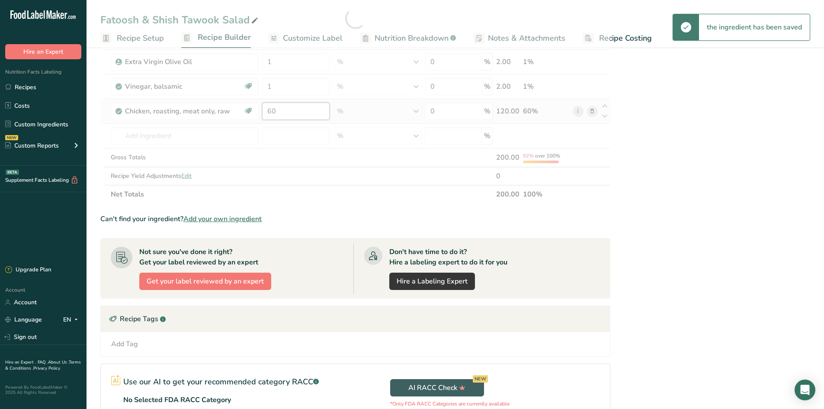
click at [292, 118] on div "Ingredient * Amount * Unit * Waste * .a-a{fill:#347362;}.b-a{fill:#fff;} Grams …" at bounding box center [355, 18] width 510 height 369
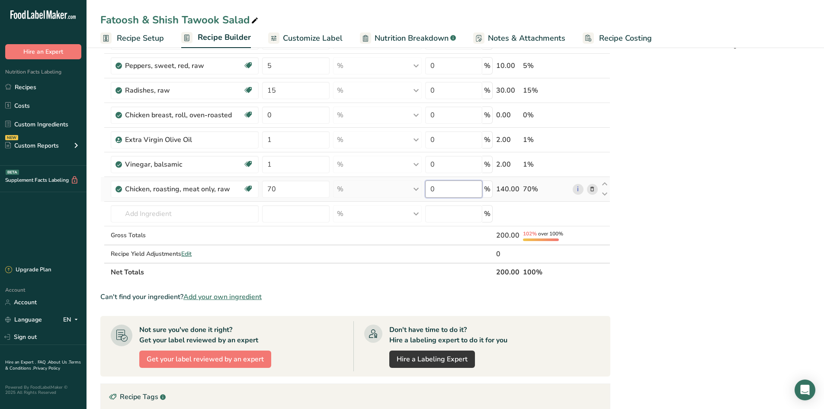
scroll to position [173, 0]
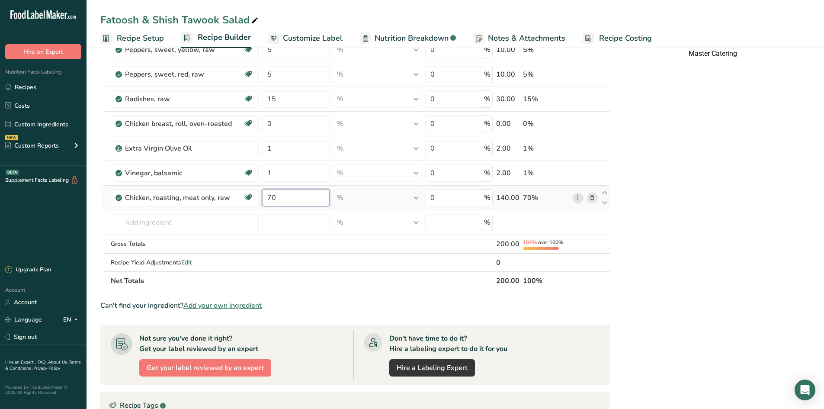
click at [301, 198] on div "Ingredient * Amount * Unit * Waste * .a-a{fill:#347362;}.b-a{fill:#fff;} Grams …" at bounding box center [355, 104] width 510 height 369
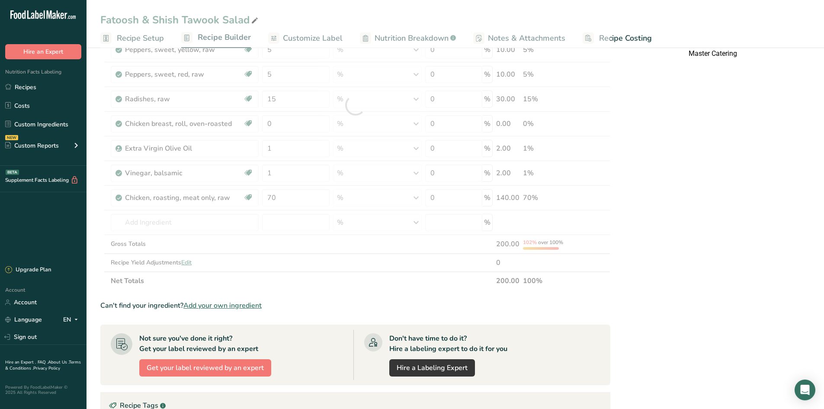
click at [301, 198] on div at bounding box center [355, 104] width 510 height 369
click at [301, 195] on div at bounding box center [355, 104] width 510 height 369
click at [301, 195] on input "70" at bounding box center [295, 197] width 67 height 17
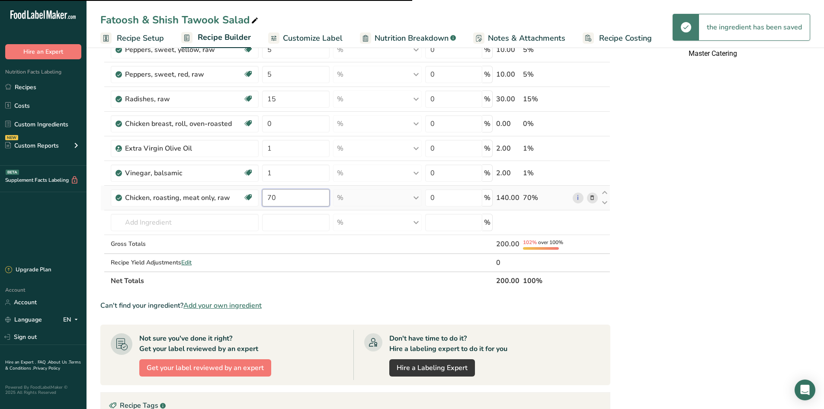
click at [301, 195] on input "70" at bounding box center [295, 197] width 67 height 17
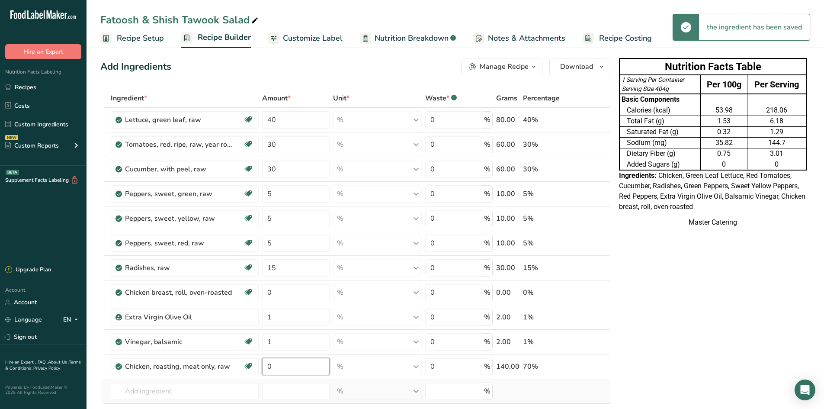
scroll to position [0, 0]
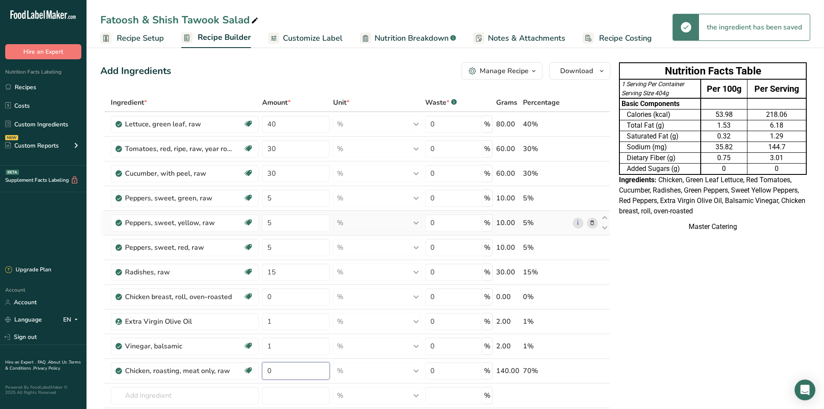
type input "0"
